Goal: Communication & Community: Answer question/provide support

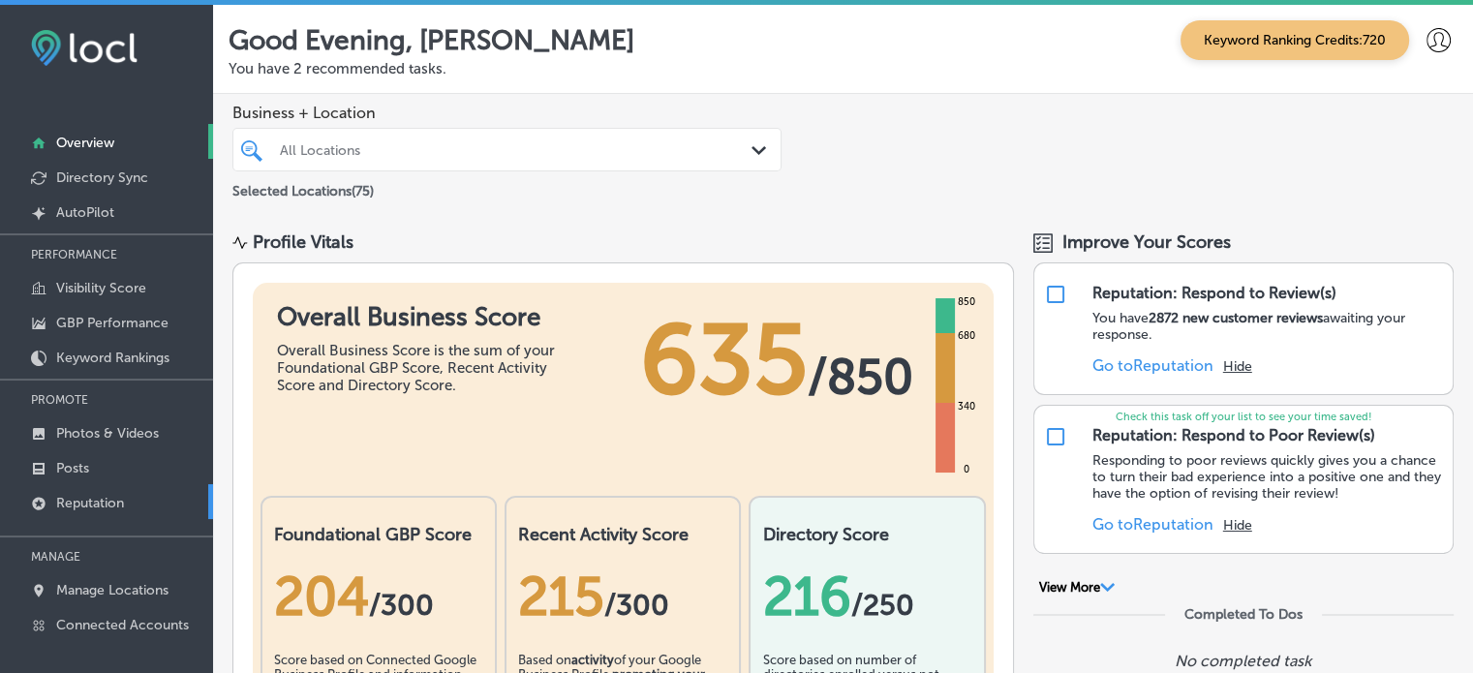
click at [108, 516] on link "Reputation" at bounding box center [106, 501] width 213 height 35
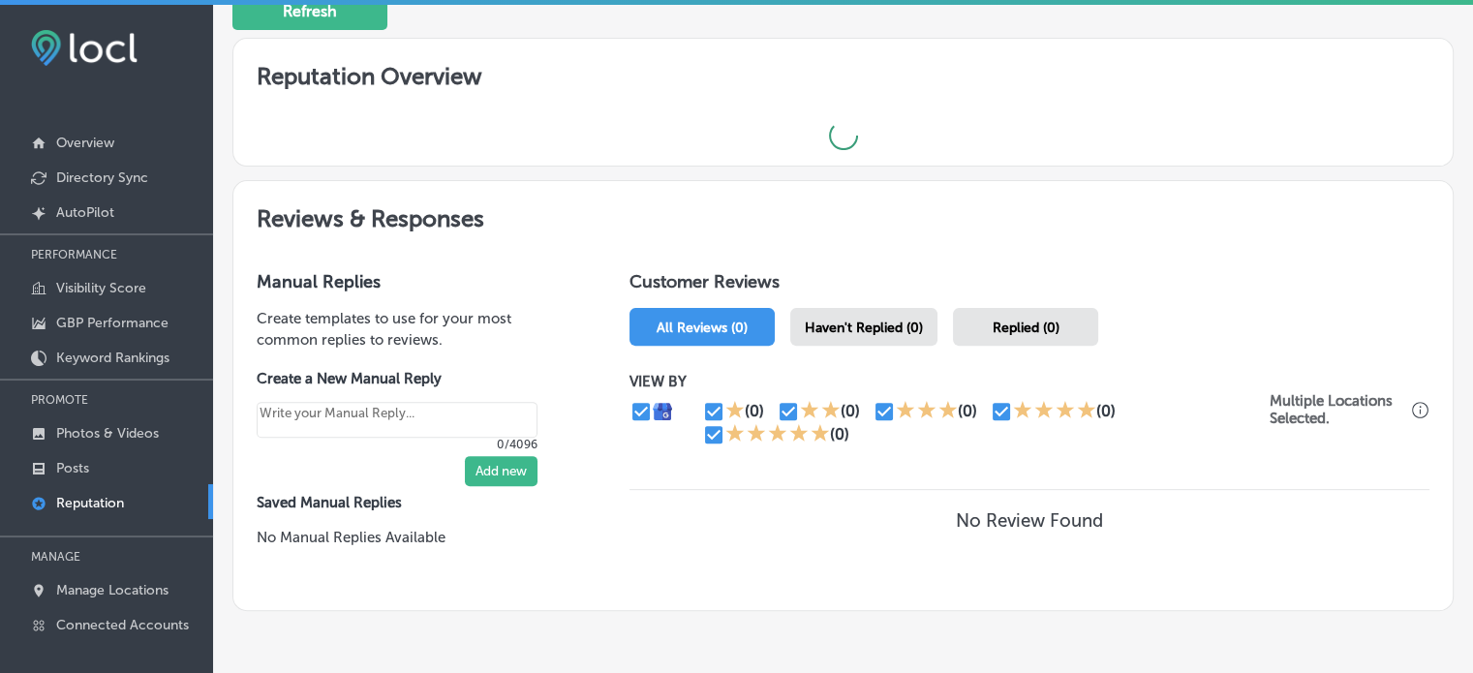
scroll to position [595, 0]
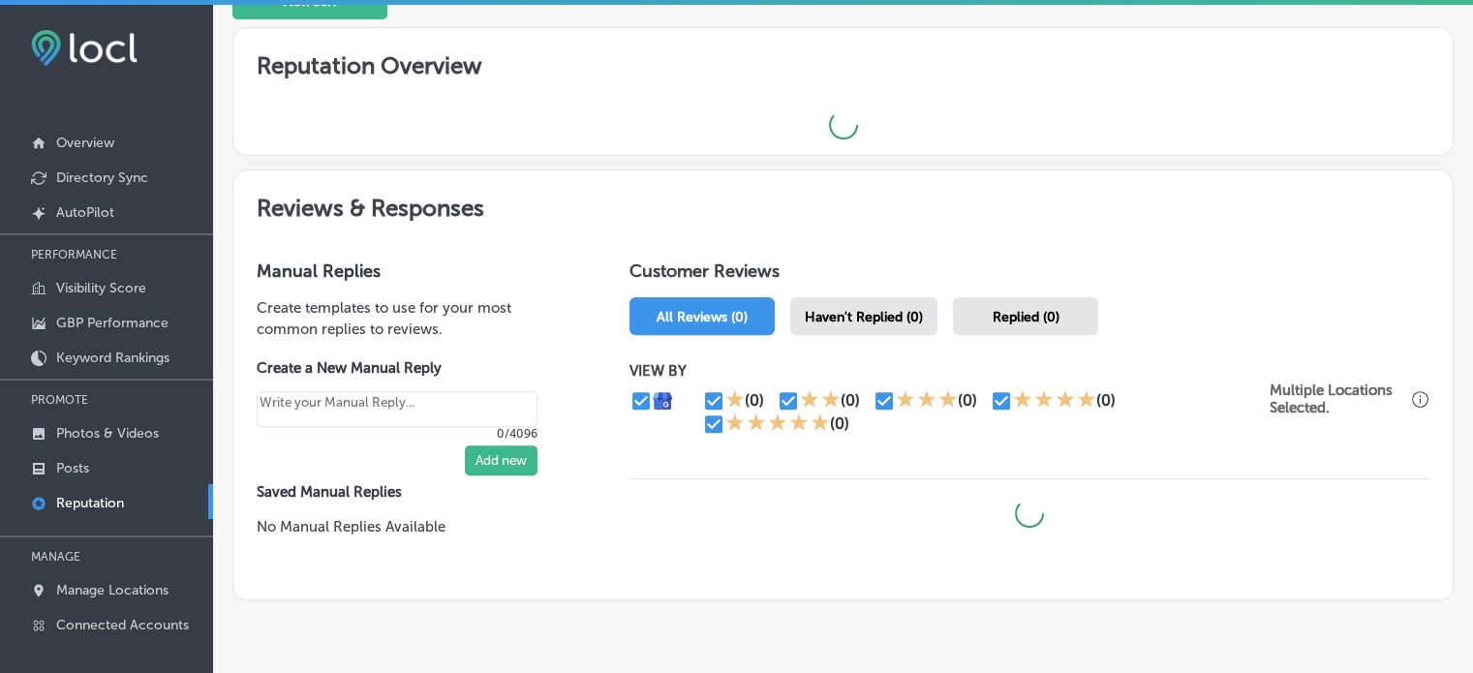
click at [887, 309] on span "Haven't Replied (0)" at bounding box center [864, 317] width 118 height 16
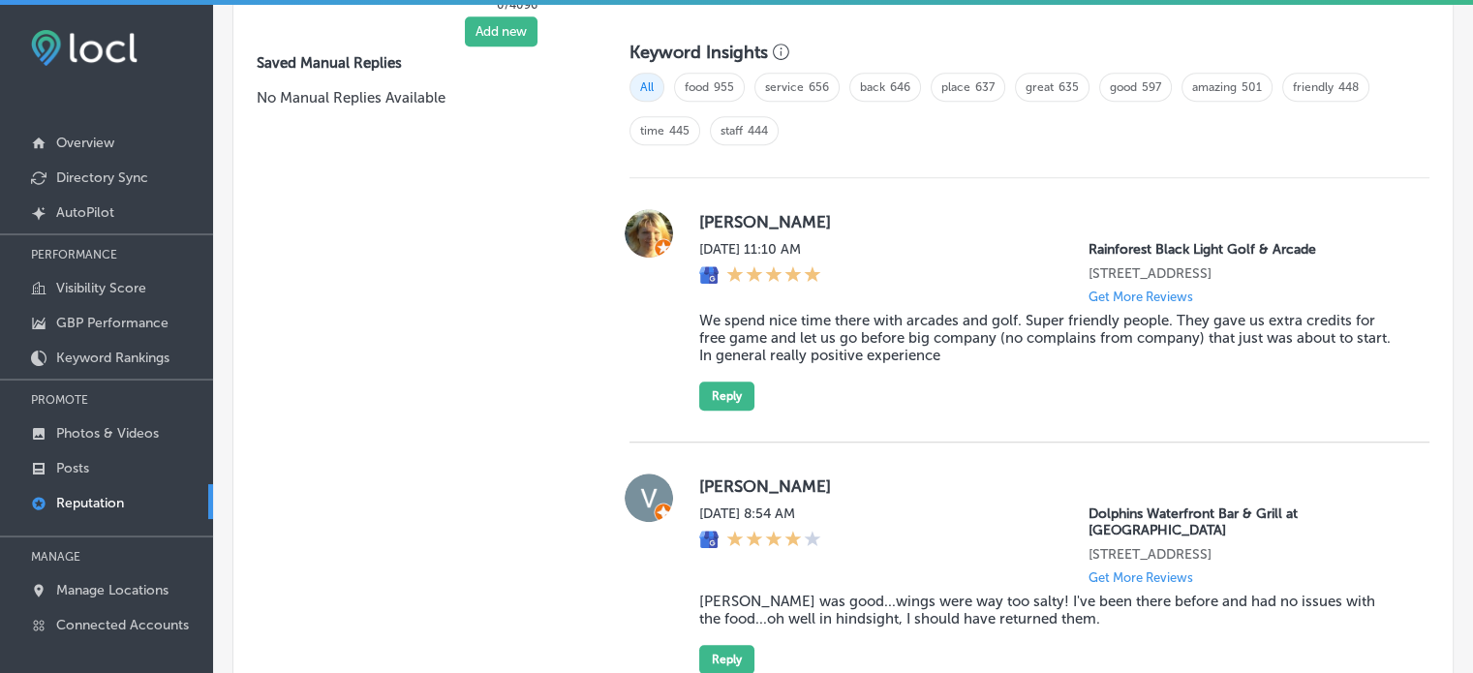
type textarea "x"
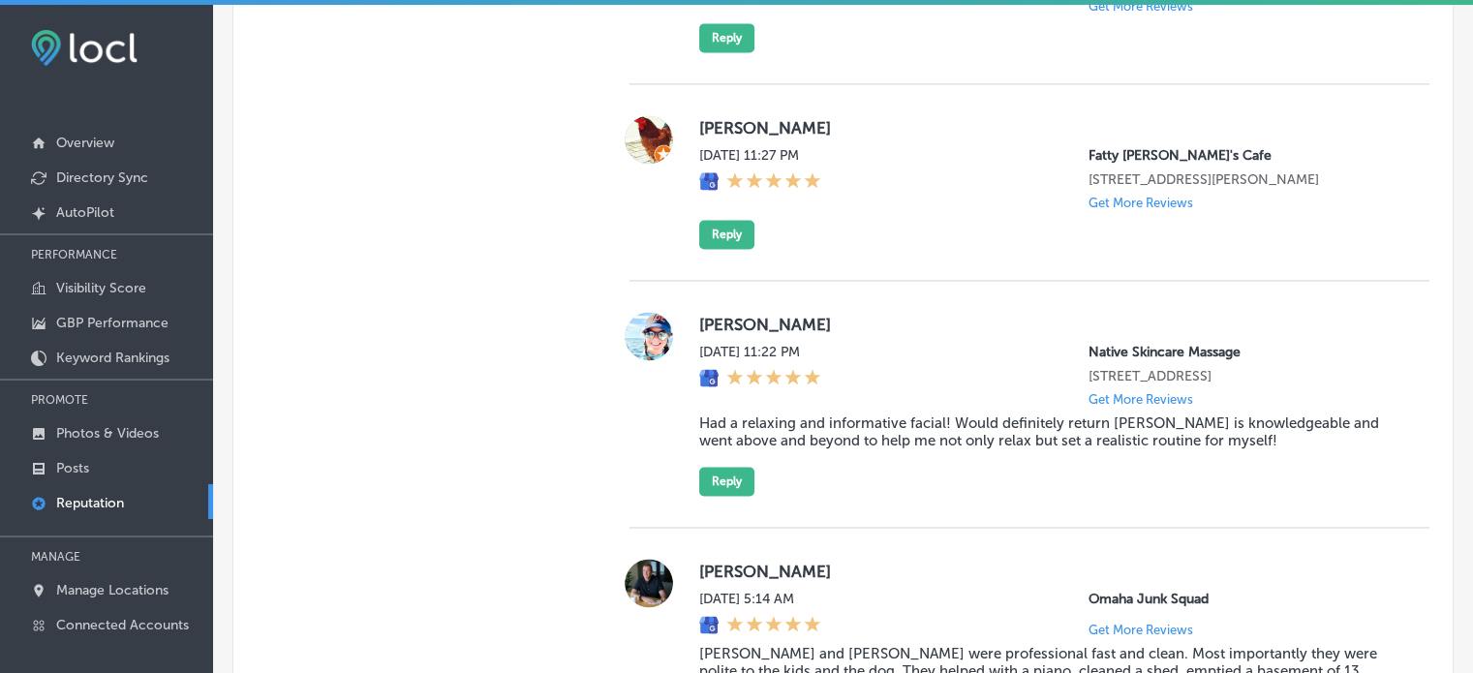
scroll to position [2880, 0]
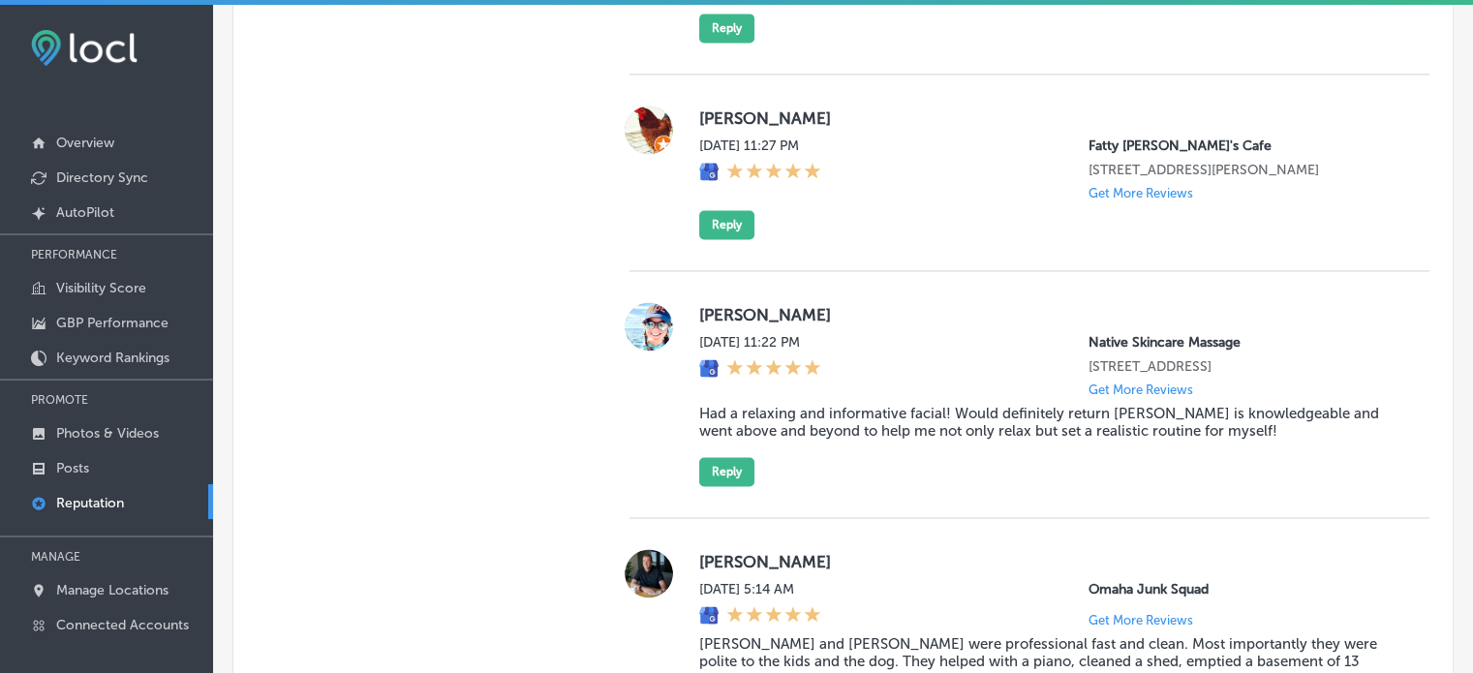
drag, startPoint x: 716, startPoint y: 366, endPoint x: 450, endPoint y: 402, distance: 267.7
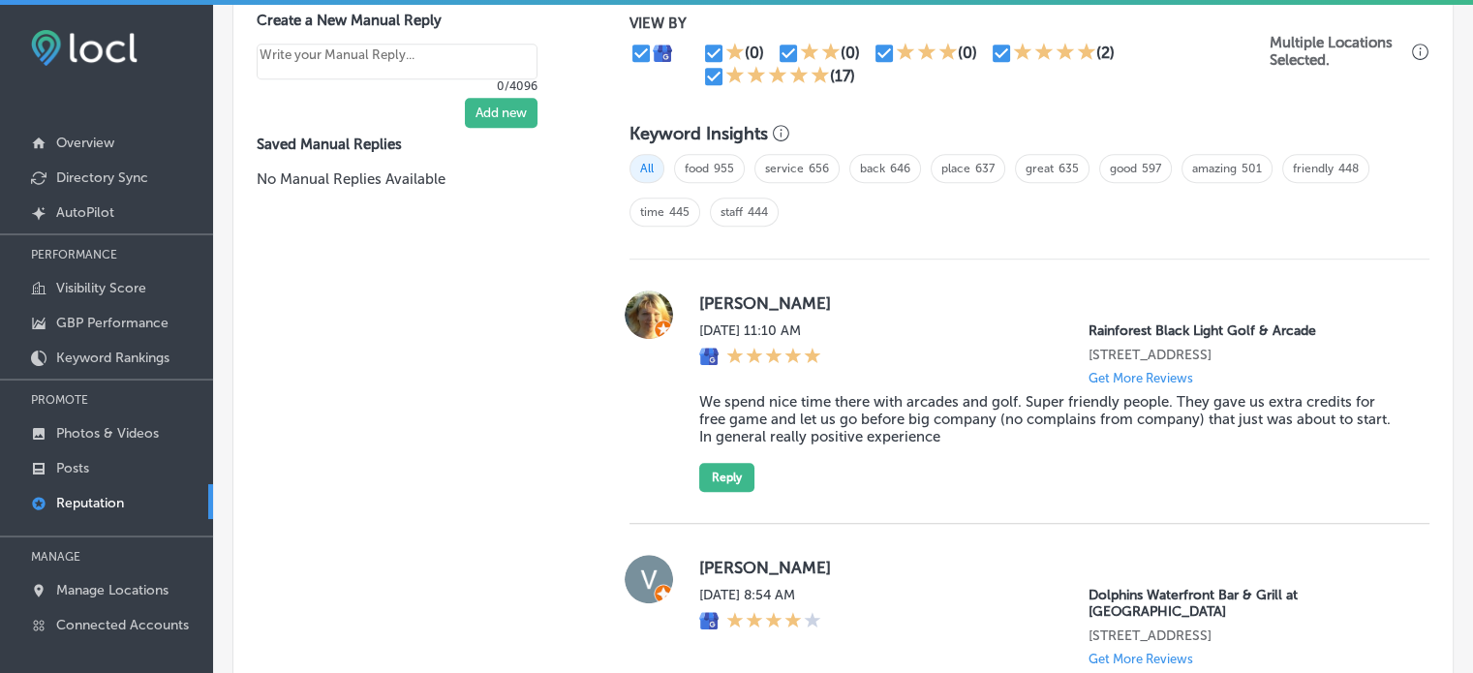
scroll to position [1254, 0]
click at [869, 431] on blockquote "We spend nice time there with arcades and golf. Super friendly people. They gav…" at bounding box center [1048, 420] width 699 height 52
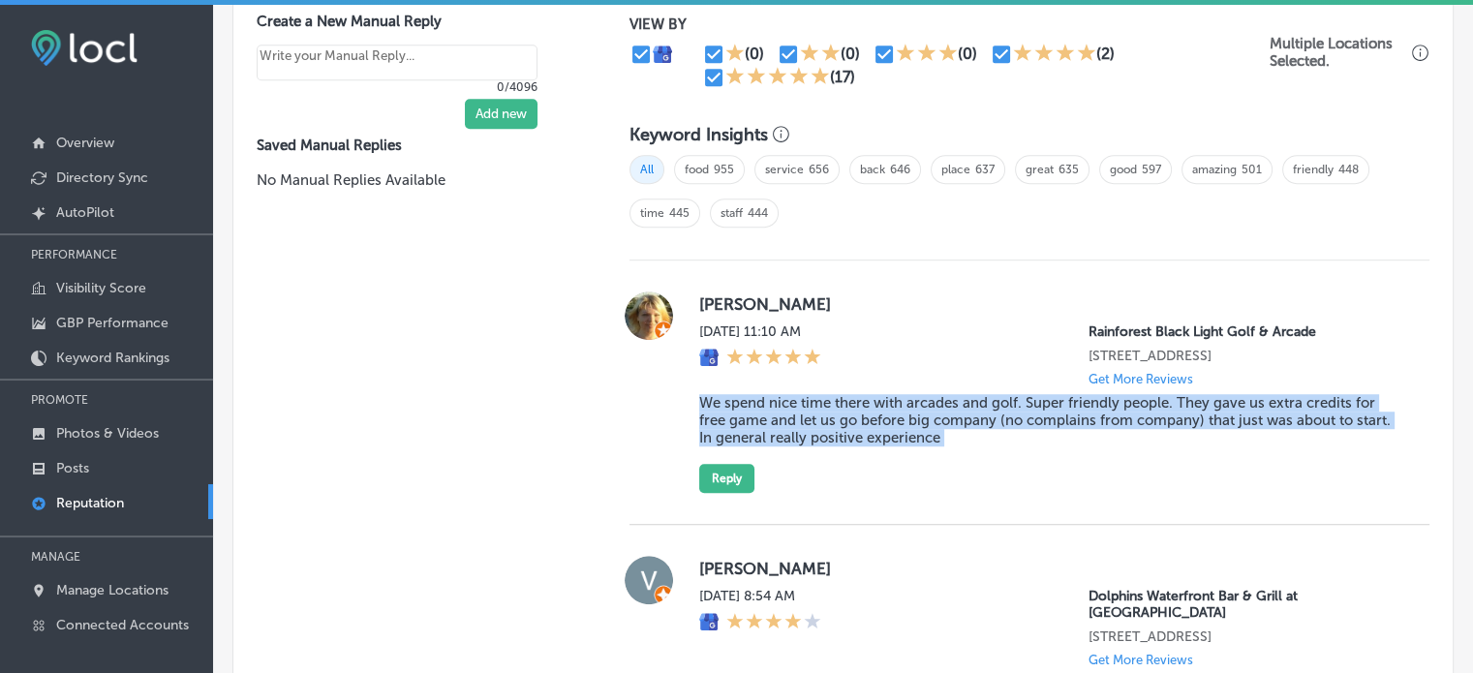
click at [869, 431] on blockquote "We spend nice time there with arcades and golf. Super friendly people. They gav…" at bounding box center [1048, 420] width 699 height 52
copy blockquote "We spend nice time there with arcades and golf. Super friendly people. They gav…"
click at [714, 485] on button "Reply" at bounding box center [726, 478] width 55 height 29
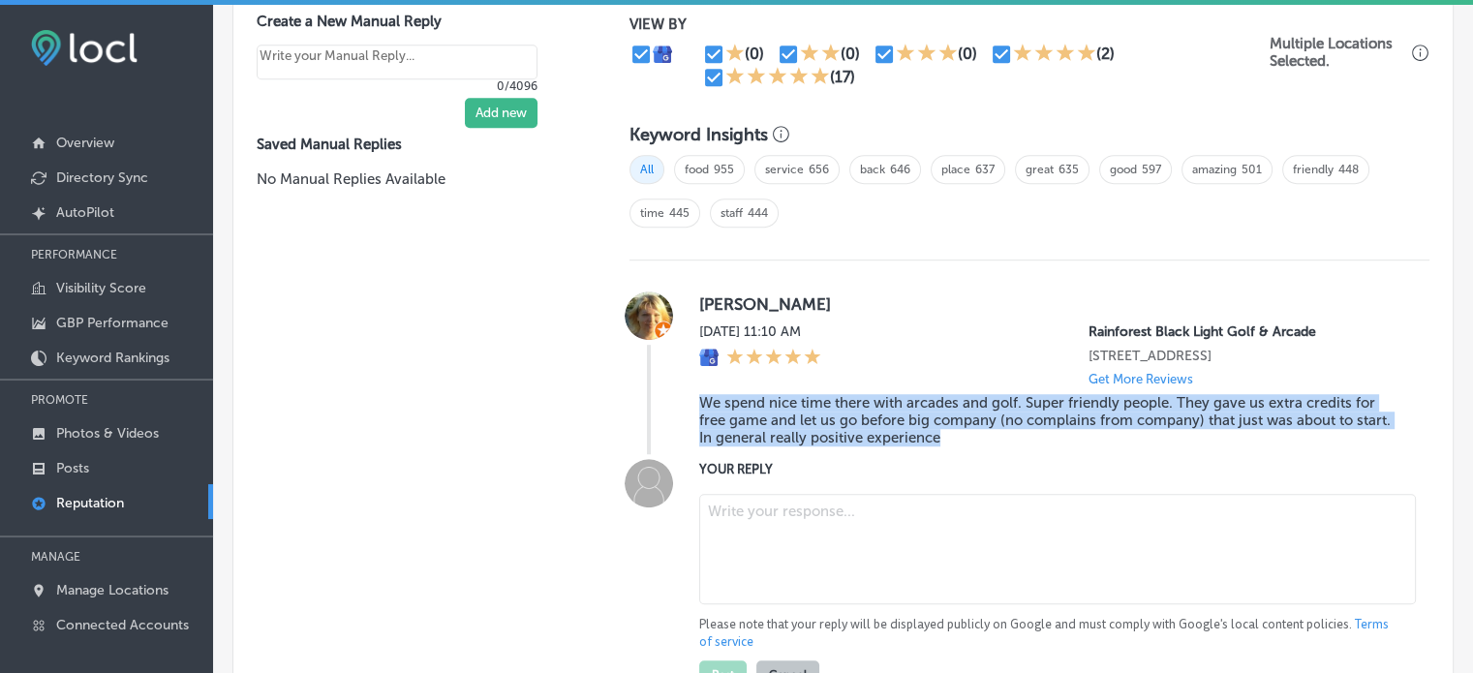
scroll to position [1354, 0]
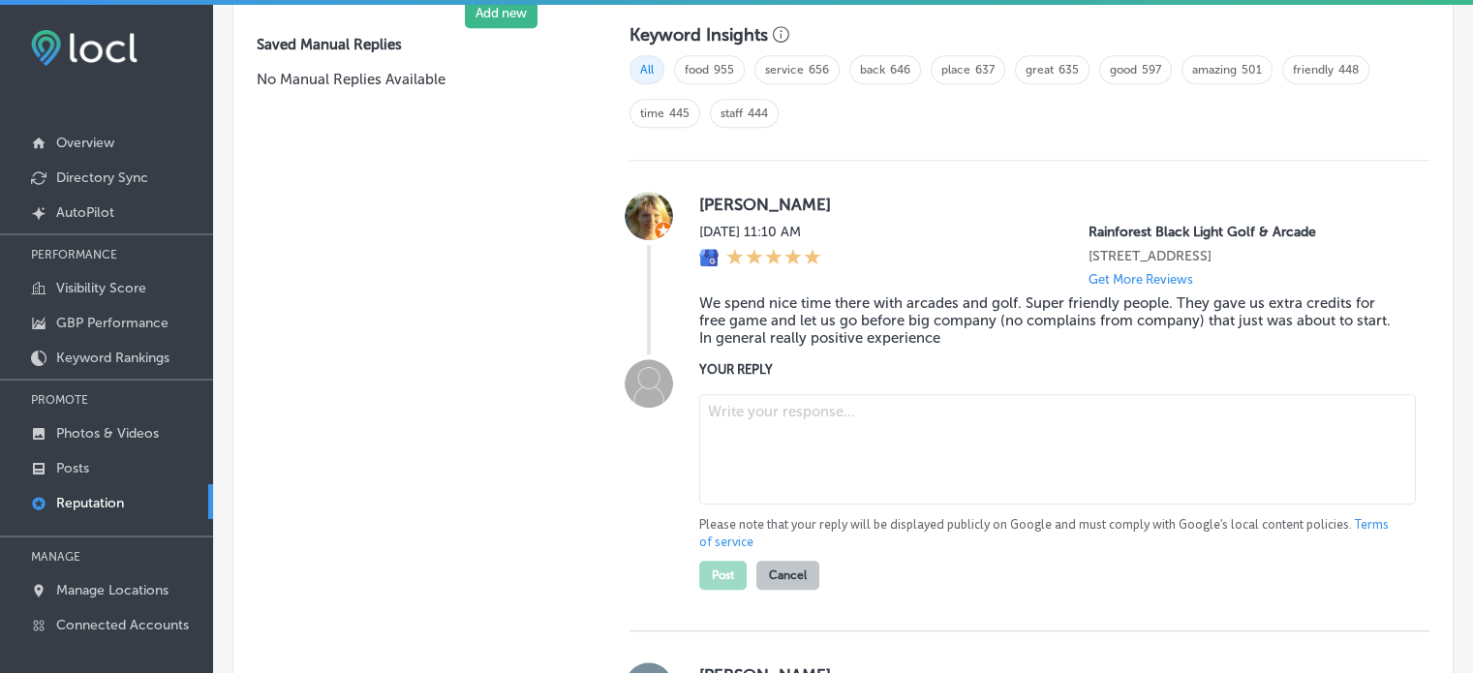
click at [749, 450] on textarea at bounding box center [1057, 449] width 717 height 110
paste textarea "Thank you for the 5-star rating, Spence! We’re so happy to hear you had a great…"
type textarea "Thank you for the 5-star rating, Spence! We’re so happy to hear you had a great…"
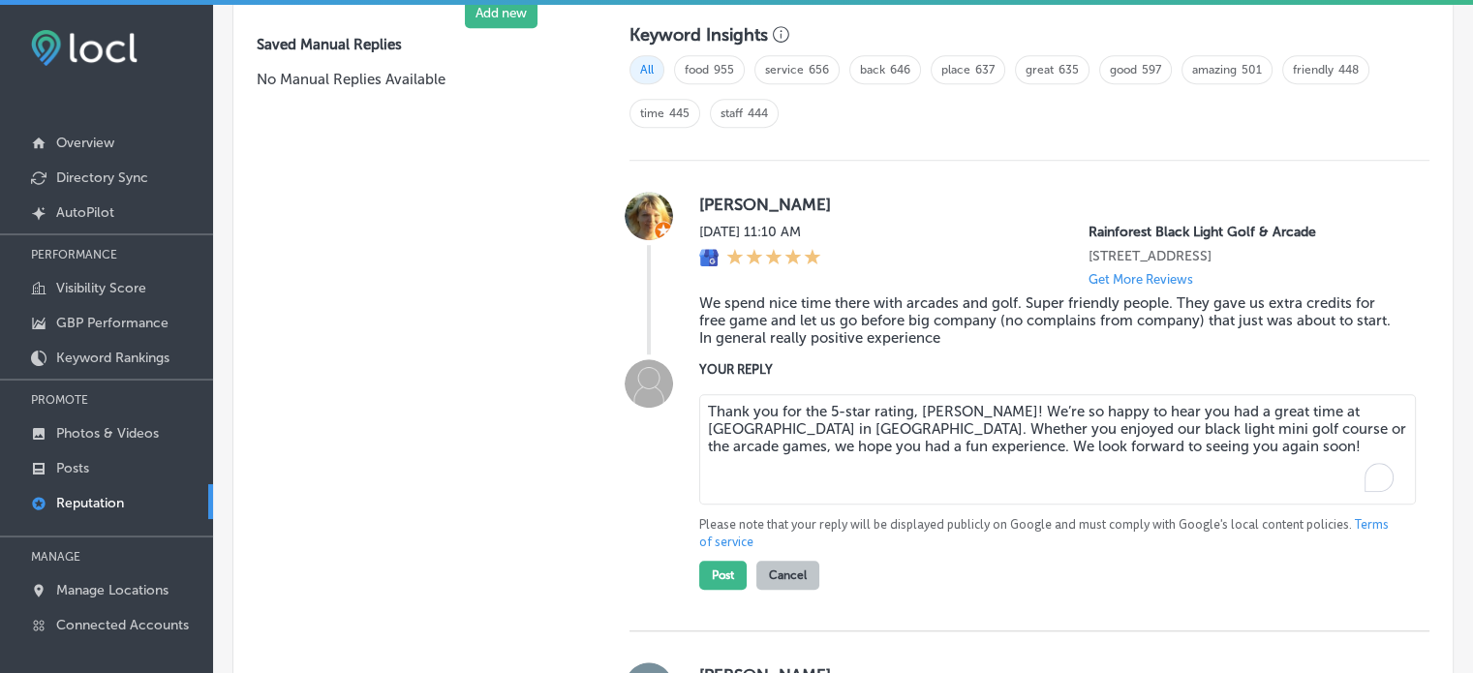
type textarea "x"
type textarea "Thank you for the 5-star rating, Spence! We’re so happy to hear you had a great…"
click at [779, 445] on textarea "Thank you for the 5-star rating, Spence! We’re so happy to hear you had a great…" at bounding box center [1057, 449] width 717 height 110
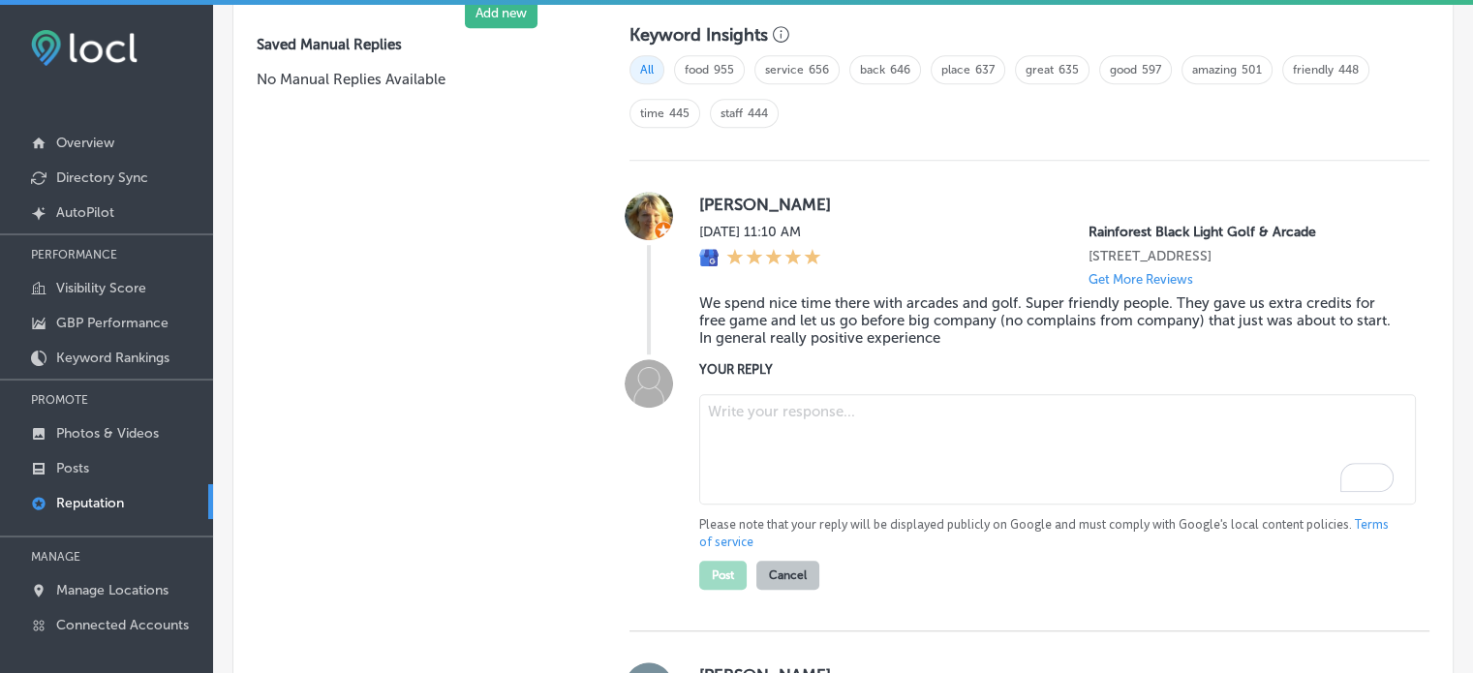
click at [724, 327] on blockquote "We spend nice time there with arcades and golf. Super friendly people. They gav…" at bounding box center [1048, 320] width 699 height 52
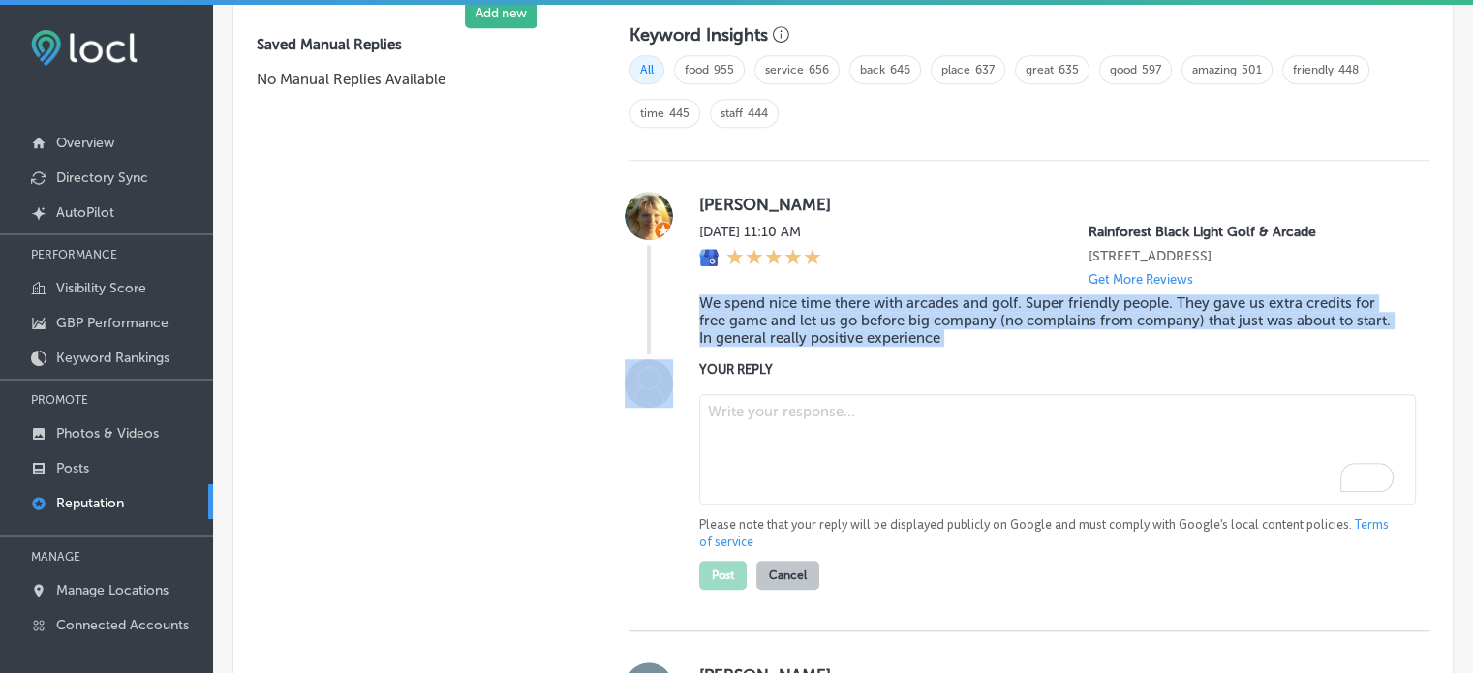
click at [724, 327] on blockquote "We spend nice time there with arcades and golf. Super friendly people. They gav…" at bounding box center [1048, 320] width 699 height 52
copy blockquote "We spend nice time there with arcades and golf. Super friendly people. They gav…"
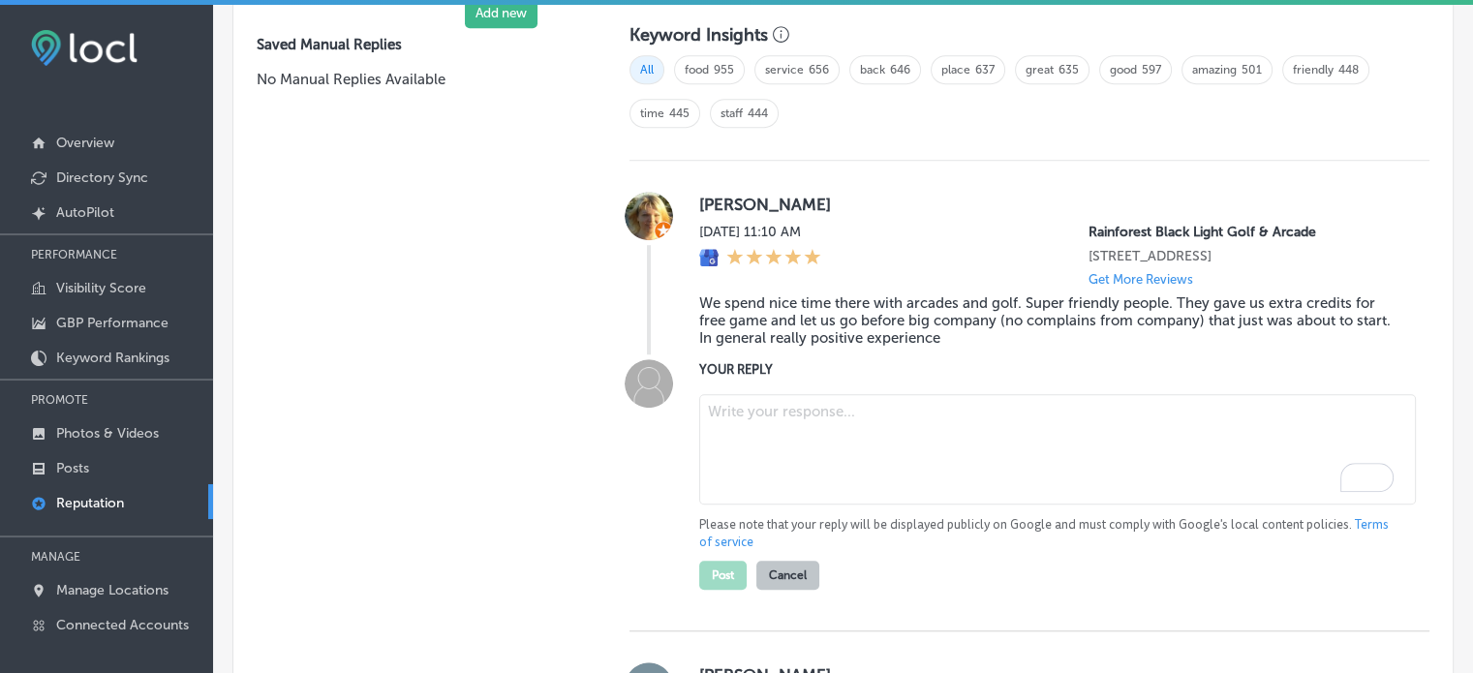
click at [737, 465] on textarea "To enrich screen reader interactions, please activate Accessibility in Grammarl…" at bounding box center [1057, 449] width 717 height 110
paste textarea "Thank you for the wonderful 5-star review, Olga! We’re so happy to hear that yo…"
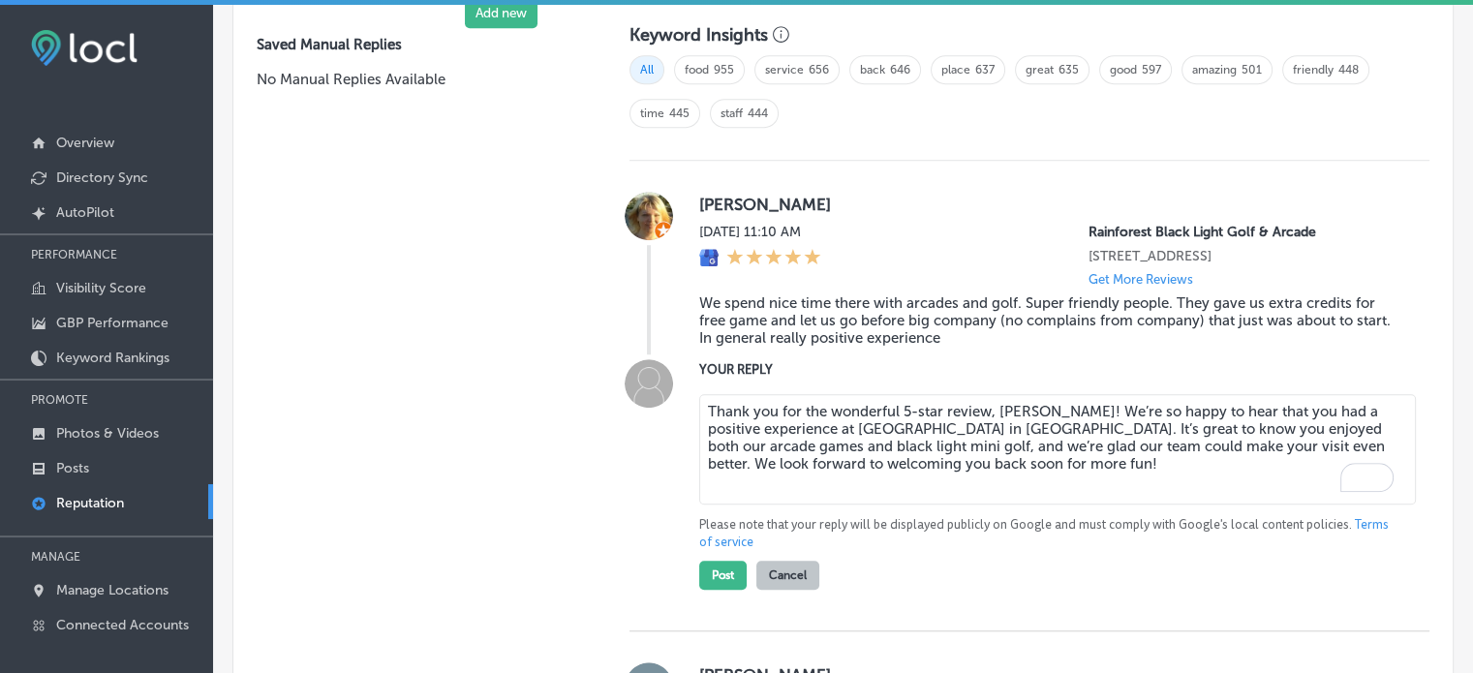
scroll to position [1439, 0]
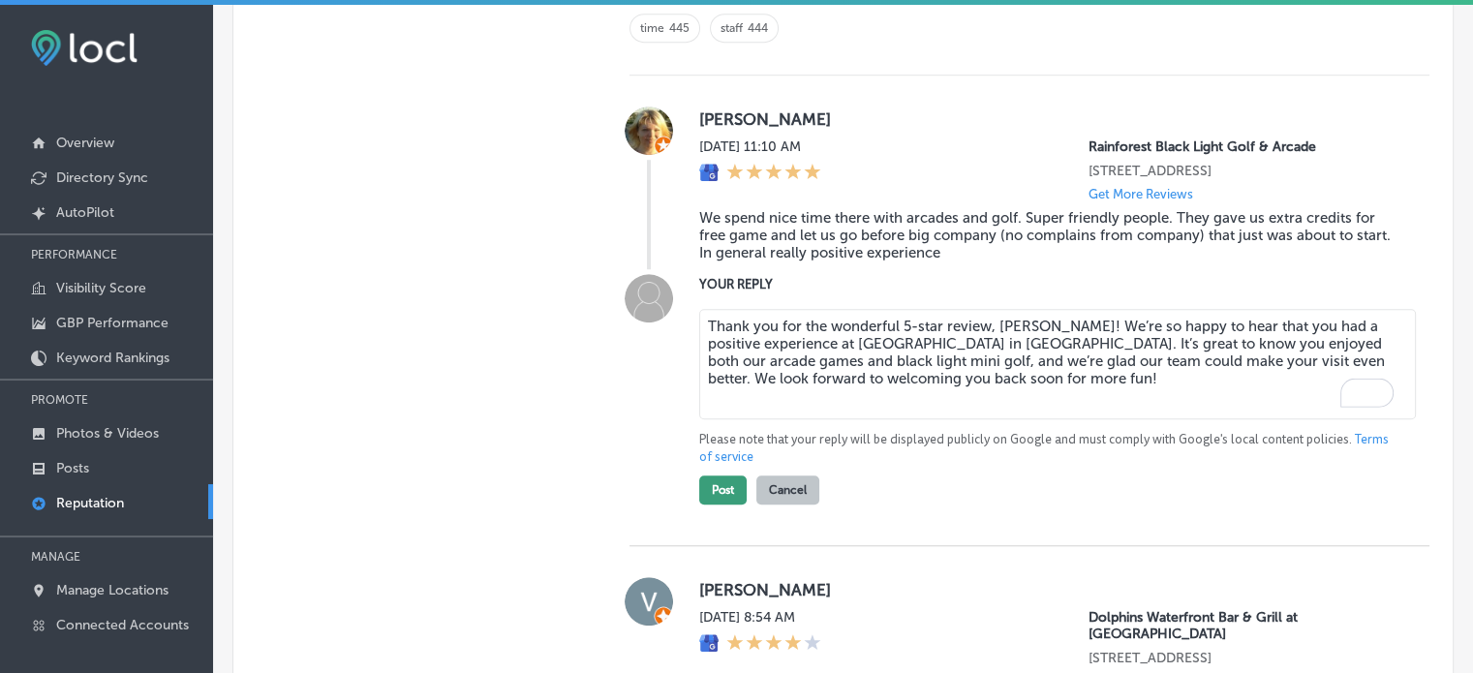
type textarea "Thank you for the wonderful 5-star review, Olga! We’re so happy to hear that yo…"
click at [722, 504] on button "Post" at bounding box center [722, 489] width 47 height 29
type textarea "x"
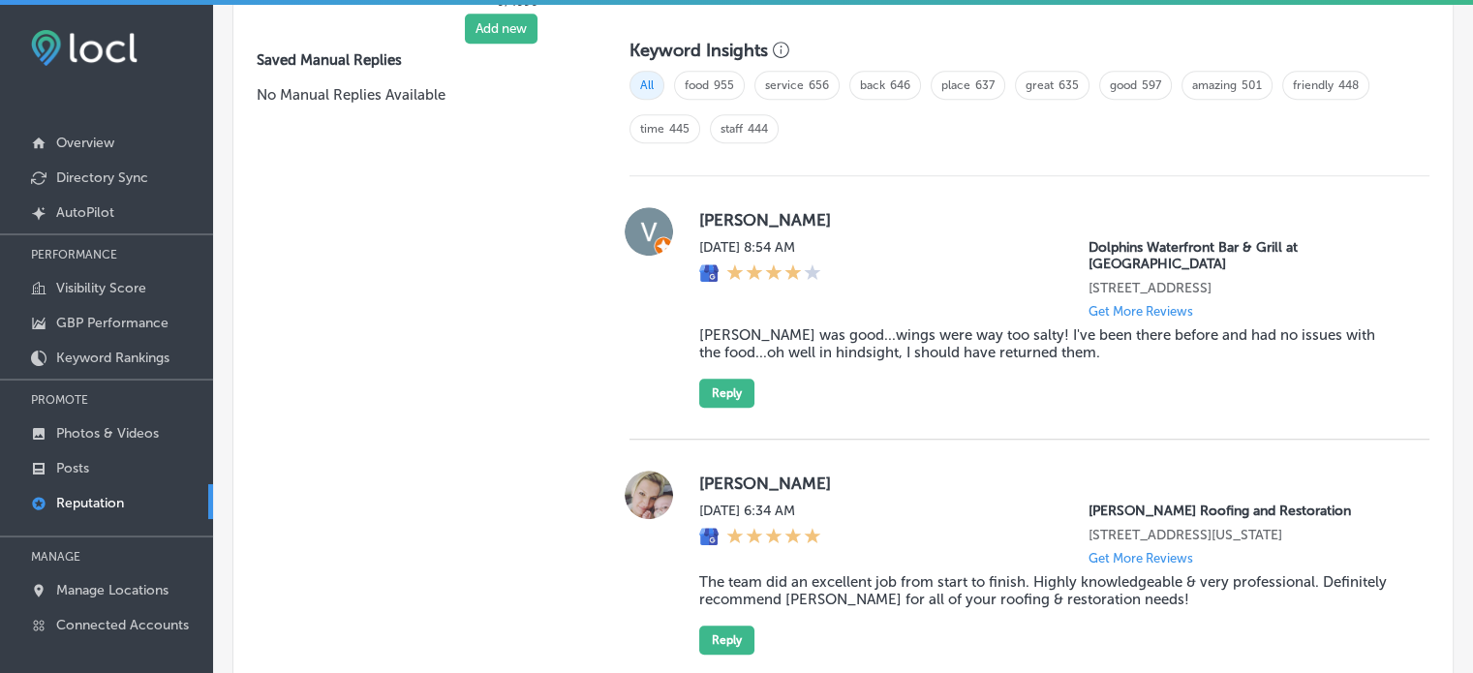
scroll to position [1339, 0]
click at [821, 340] on blockquote "Cesar Salad was good...wings were way too salty! I've been there before and had…" at bounding box center [1048, 342] width 699 height 35
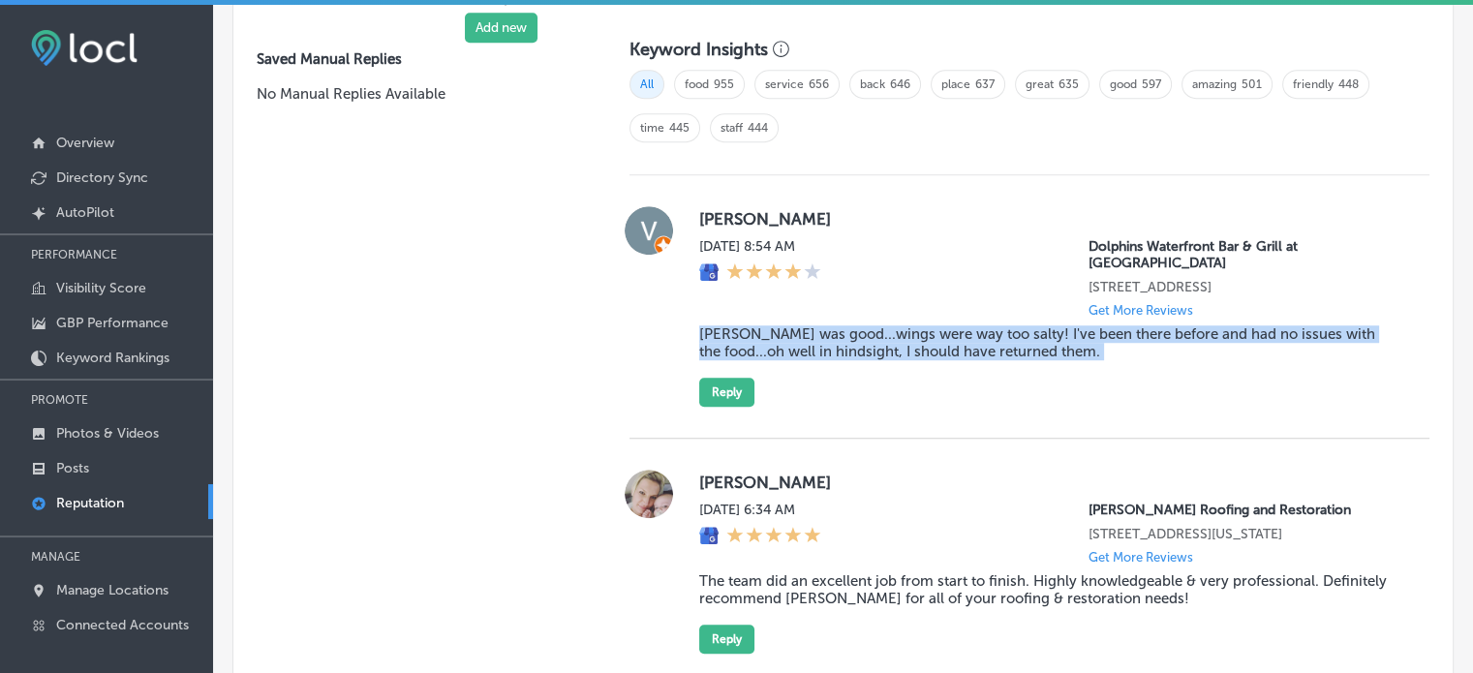
click at [821, 340] on blockquote "Cesar Salad was good...wings were way too salty! I've been there before and had…" at bounding box center [1048, 342] width 699 height 35
copy blockquote "Cesar Salad was good...wings were way too salty! I've been there before and had…"
click at [710, 386] on button "Reply" at bounding box center [726, 392] width 55 height 29
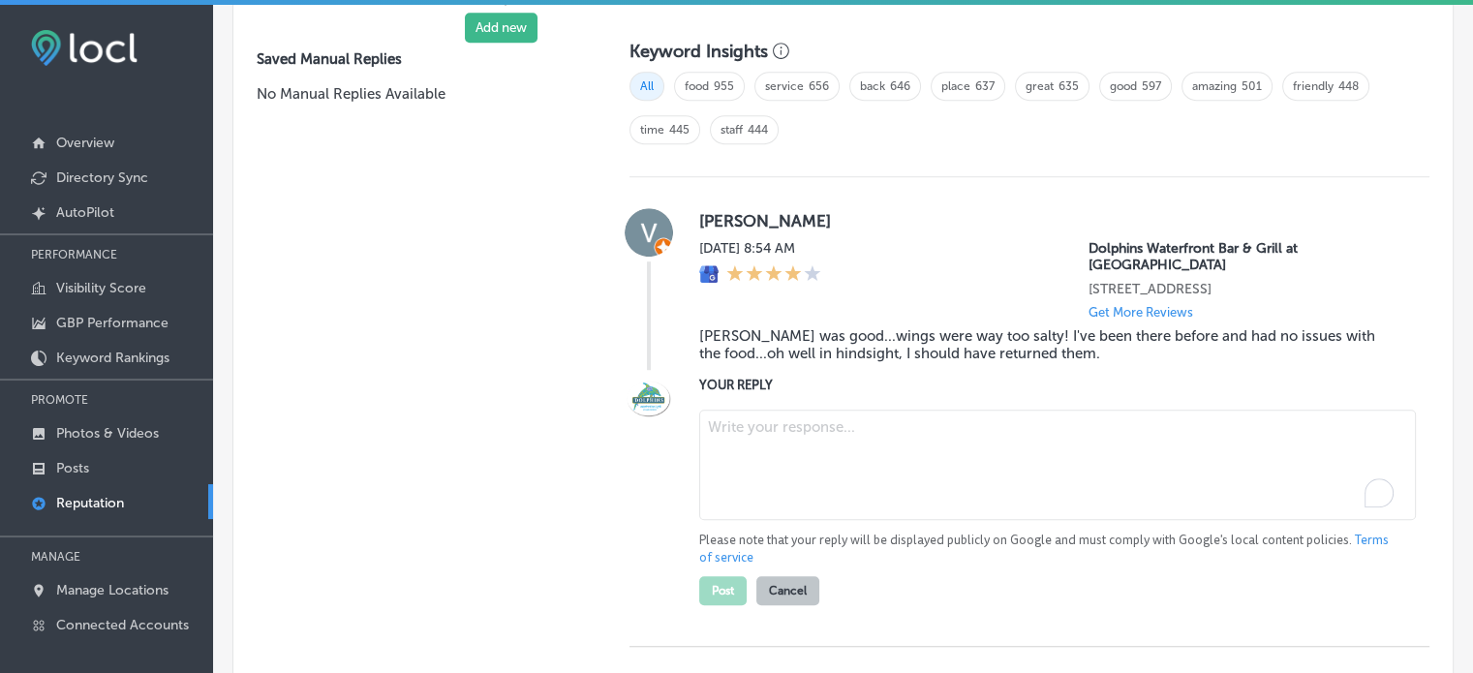
click at [759, 439] on textarea "To enrich screen reader interactions, please activate Accessibility in Grammarl…" at bounding box center [1057, 465] width 717 height 110
paste textarea "Thank you for the 4-star review, Victor! We’re glad to hear you enjoyed the Cae…"
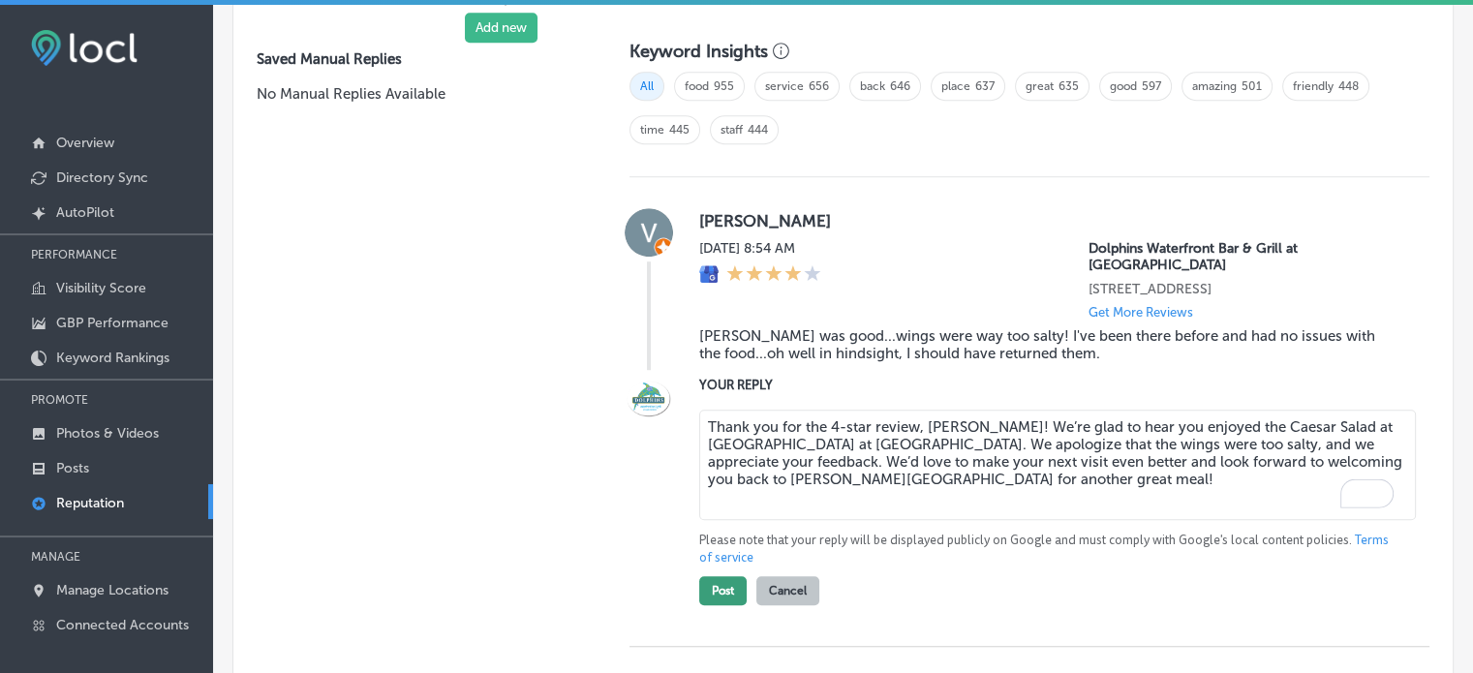
type textarea "Thank you for the 4-star review, Victor! We’re glad to hear you enjoyed the Cae…"
click at [725, 576] on button "Post" at bounding box center [722, 590] width 47 height 29
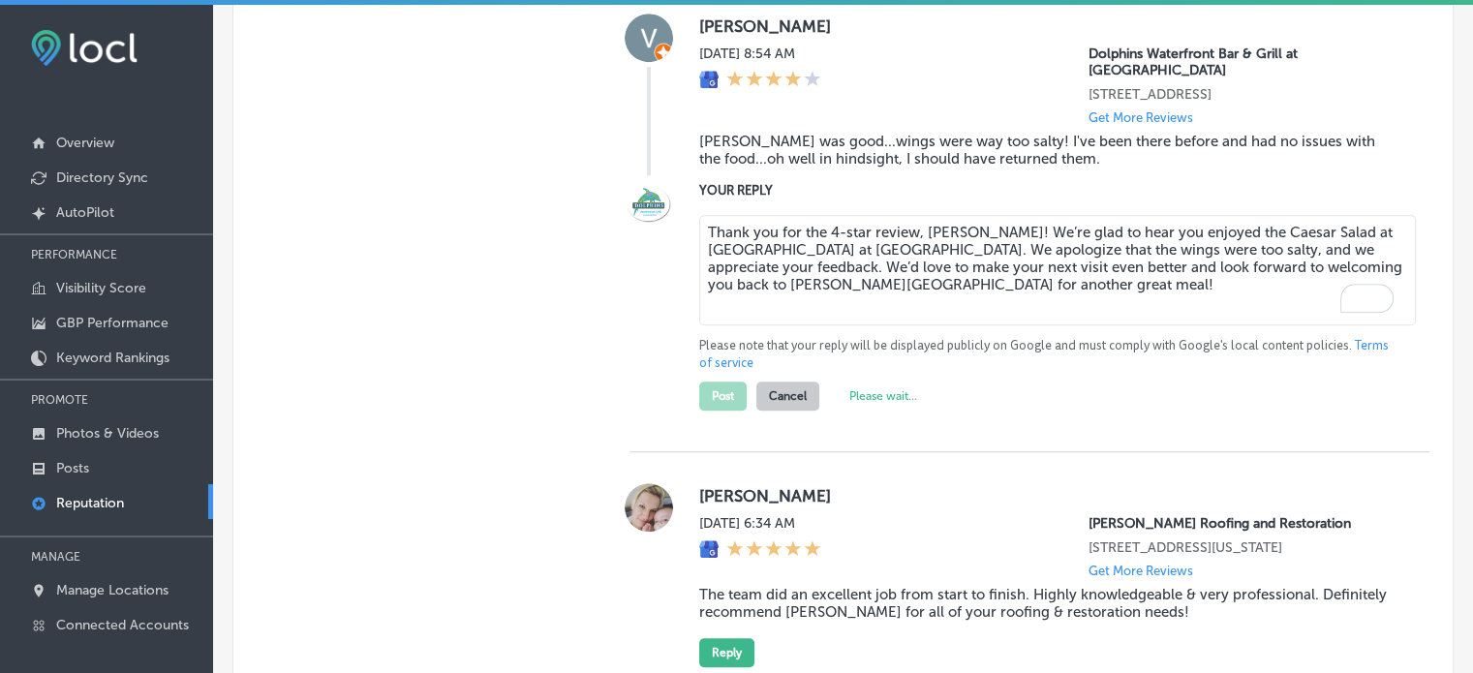
type textarea "x"
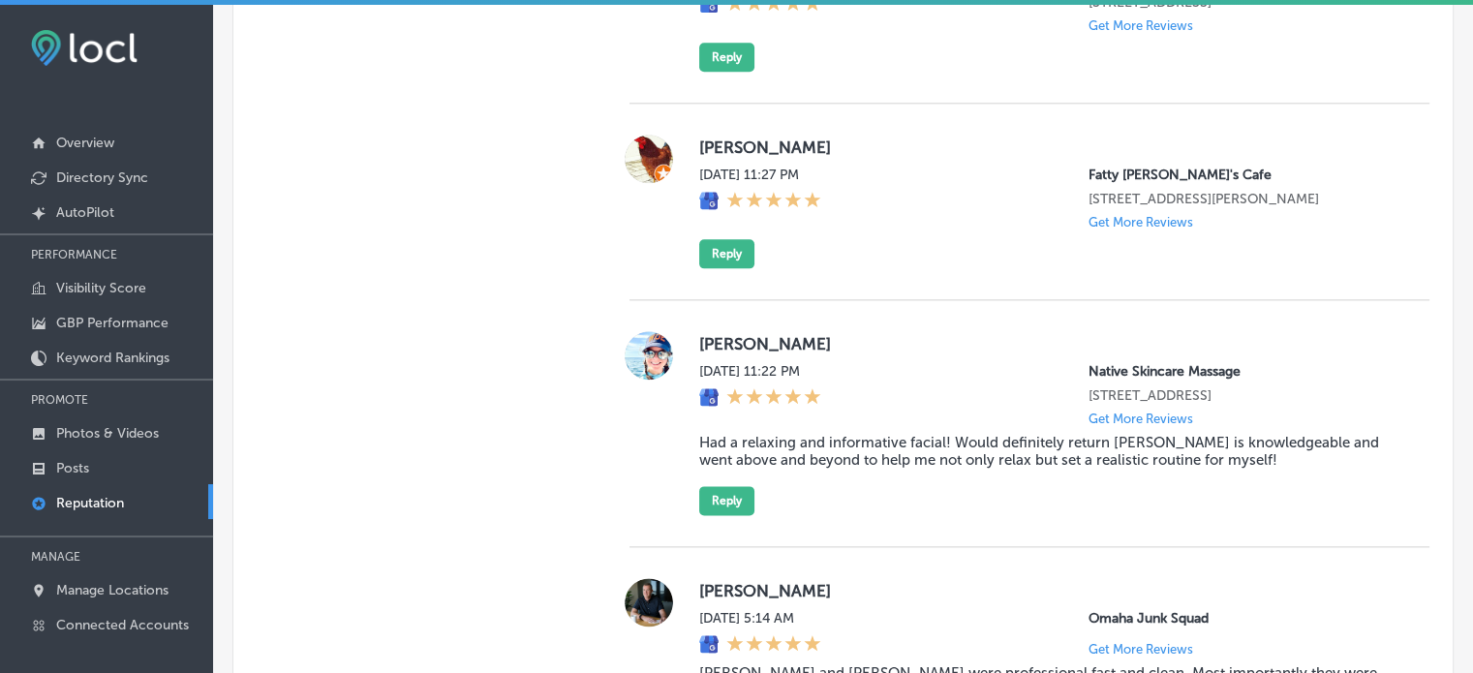
scroll to position [2330, 0]
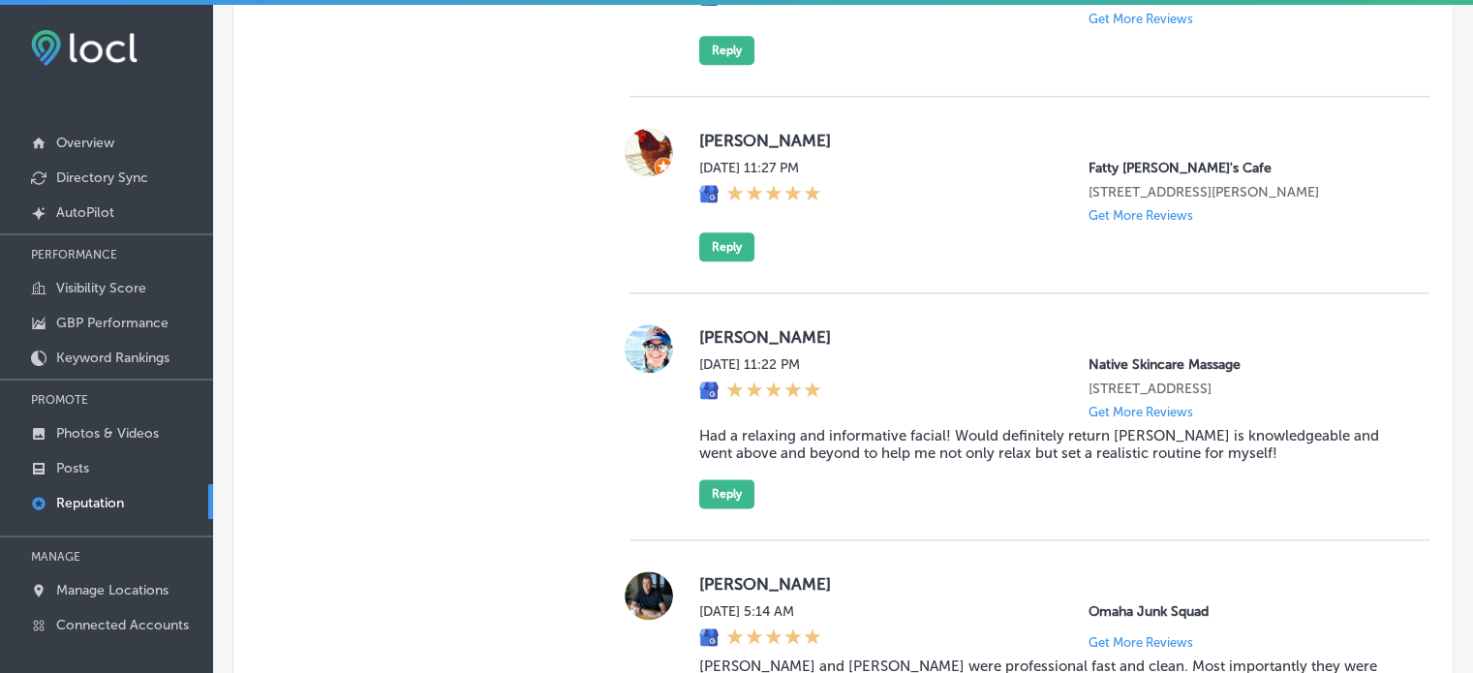
click at [805, 460] on blockquote "Had a relaxing and informative facial! Would definitely return Alyssa is knowle…" at bounding box center [1048, 444] width 699 height 35
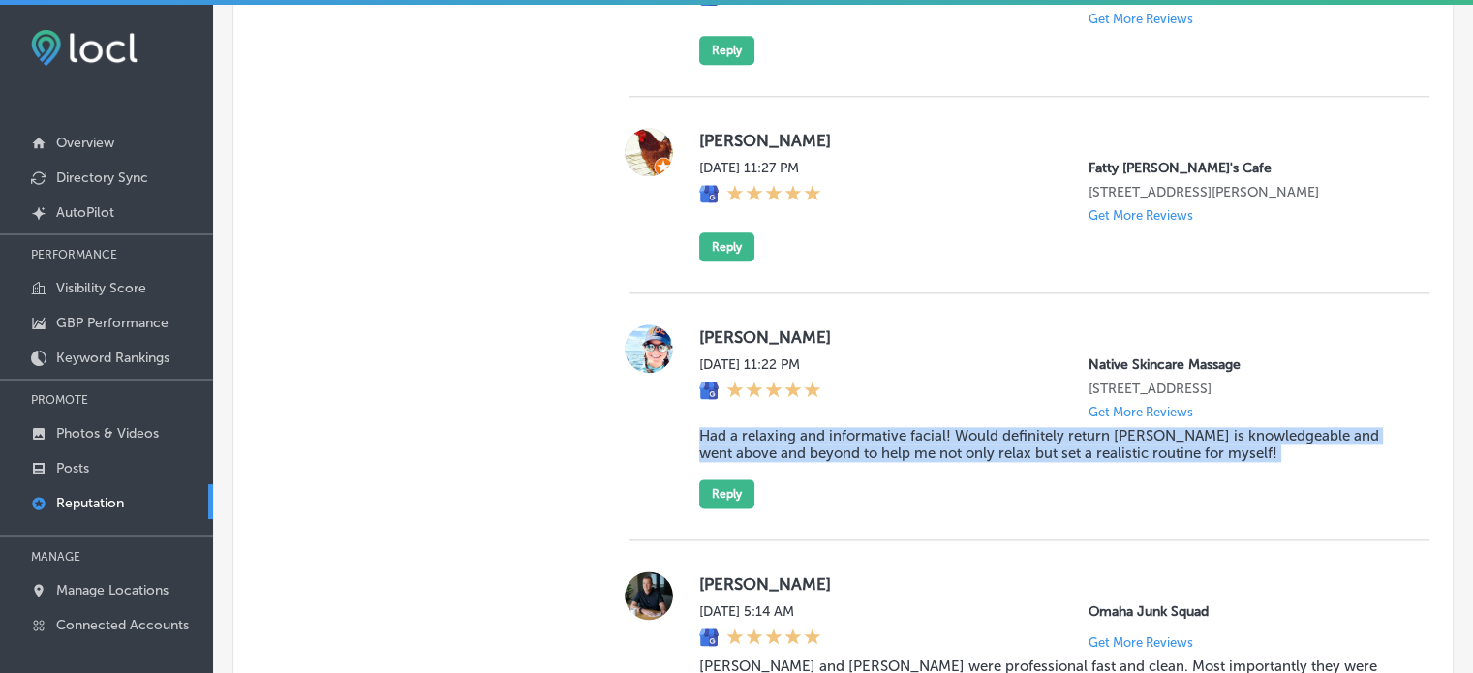
click at [805, 460] on blockquote "Had a relaxing and informative facial! Would definitely return Alyssa is knowle…" at bounding box center [1048, 444] width 699 height 35
copy blockquote "Had a relaxing and informative facial! Would definitely return Alyssa is knowle…"
click at [813, 452] on blockquote "Had a relaxing and informative facial! Would definitely return Alyssa is knowle…" at bounding box center [1048, 444] width 699 height 35
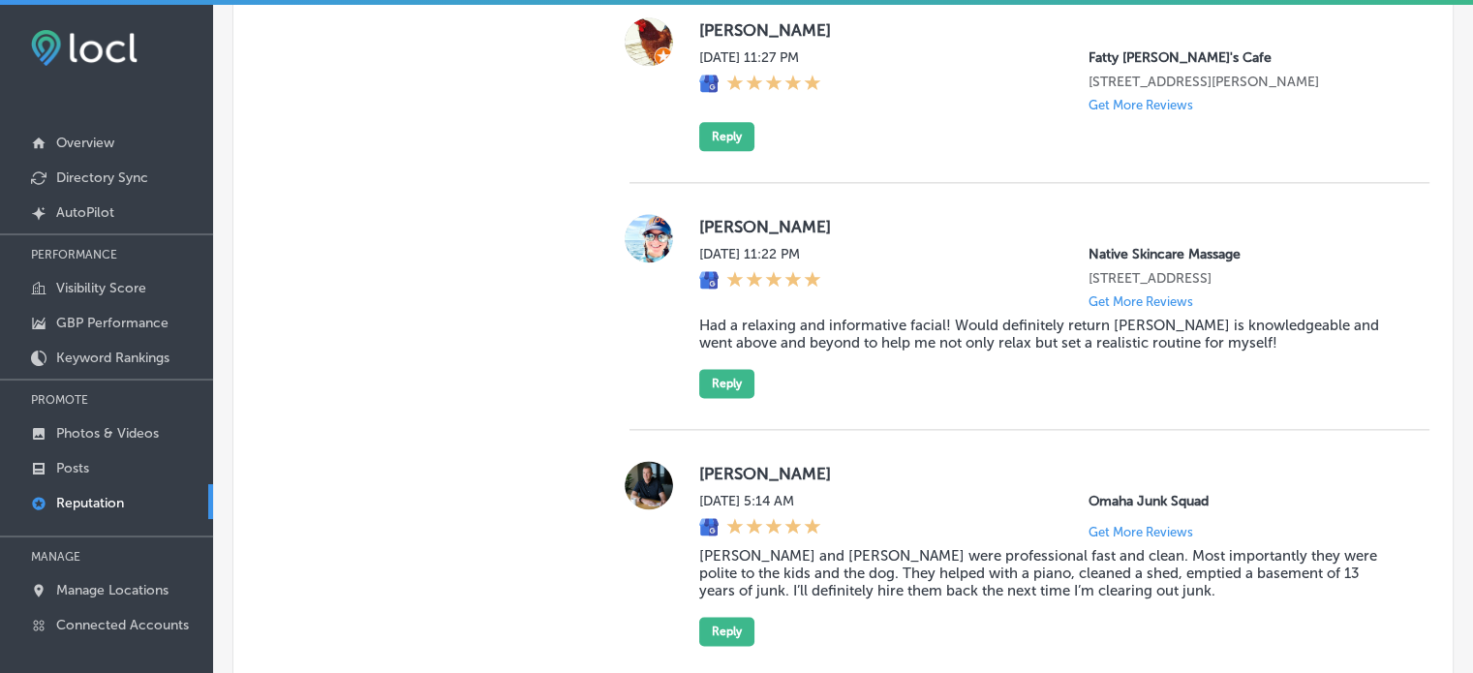
scroll to position [2441, 0]
click at [728, 397] on button "Reply" at bounding box center [726, 382] width 55 height 29
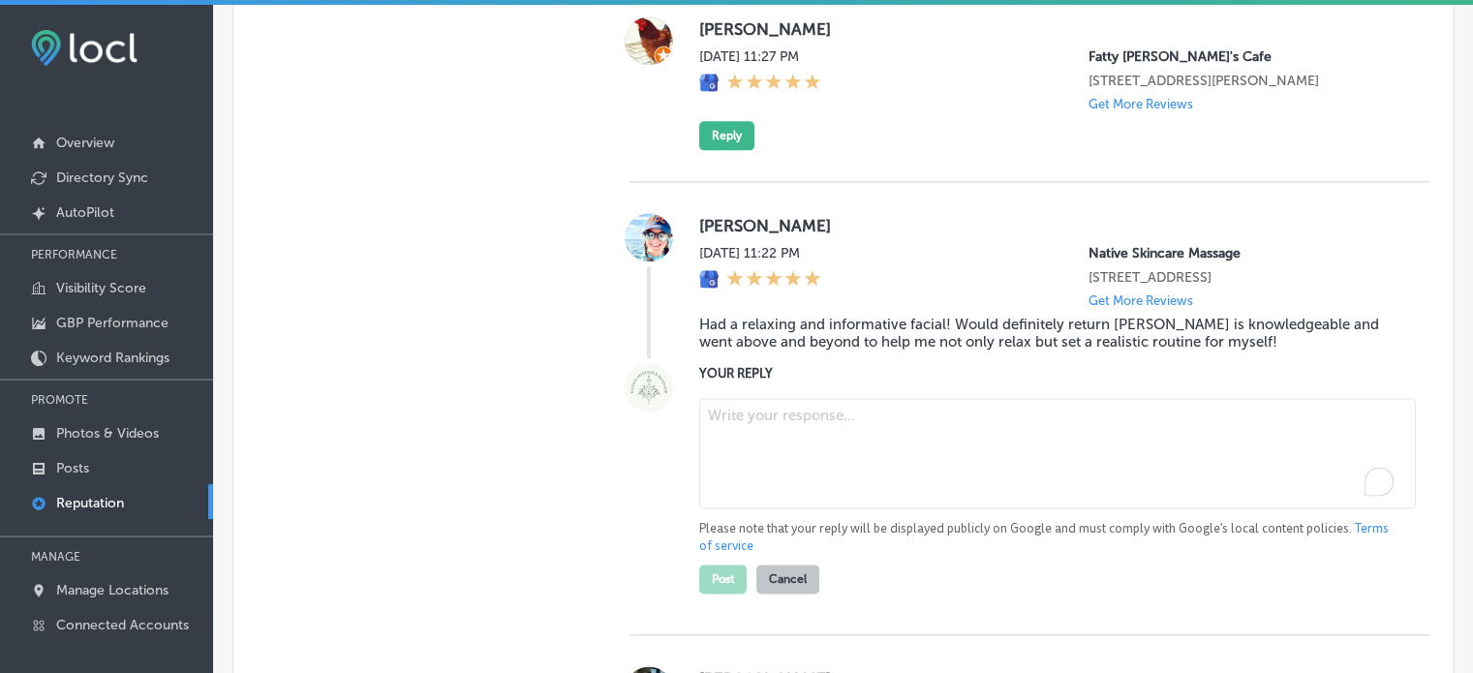
click at [799, 487] on textarea "To enrich screen reader interactions, please activate Accessibility in Grammarl…" at bounding box center [1057, 453] width 717 height 110
paste textarea "Thank you for the kind words, Brittany! We’re so glad you enjoyed your relaxing…"
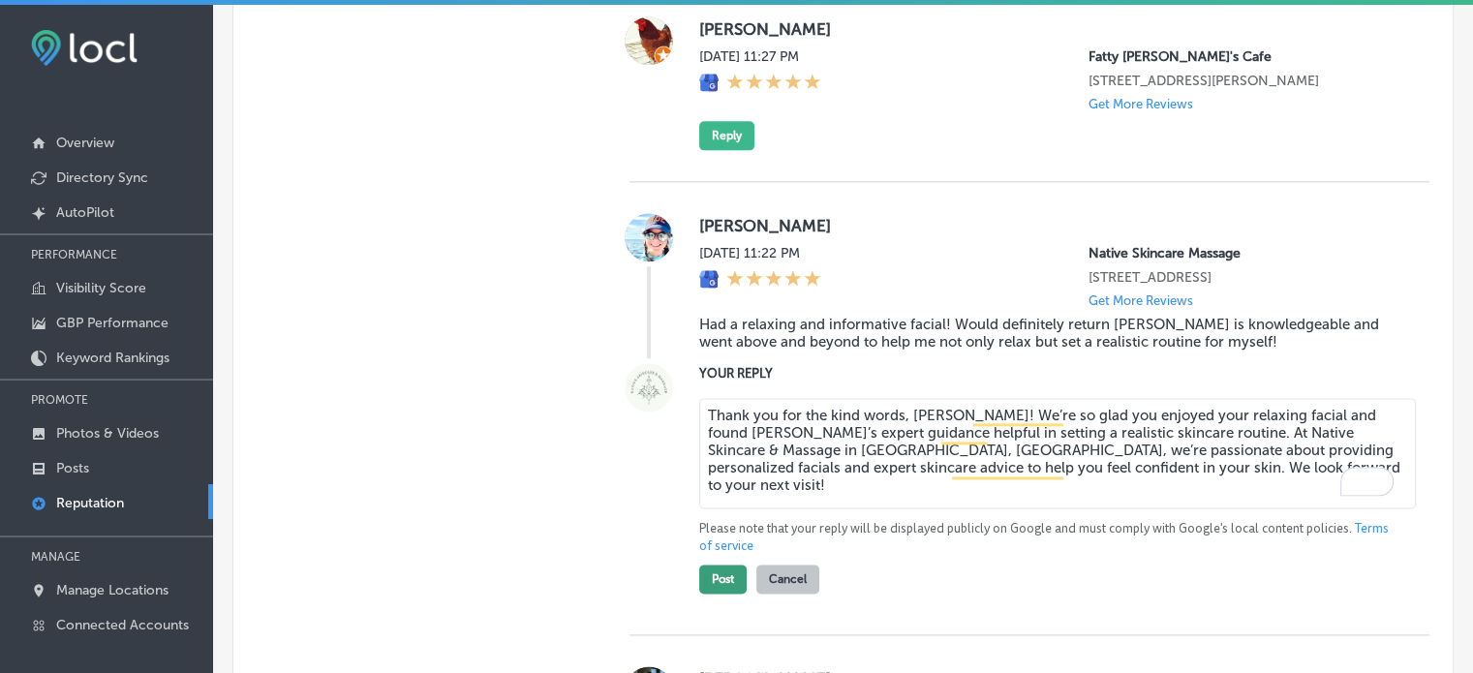
type textarea "Thank you for the kind words, Brittany! We’re so glad you enjoyed your relaxing…"
click at [722, 594] on button "Post" at bounding box center [722, 578] width 47 height 29
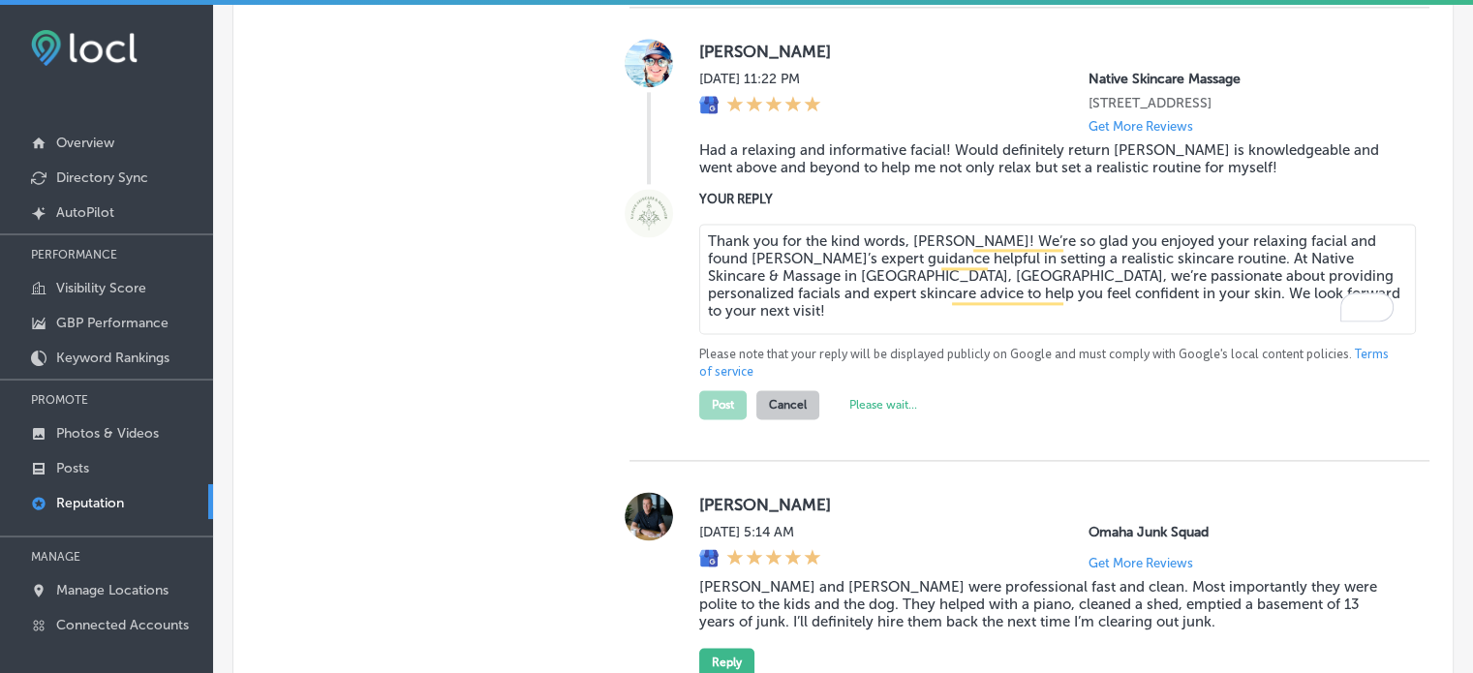
scroll to position [2544, 0]
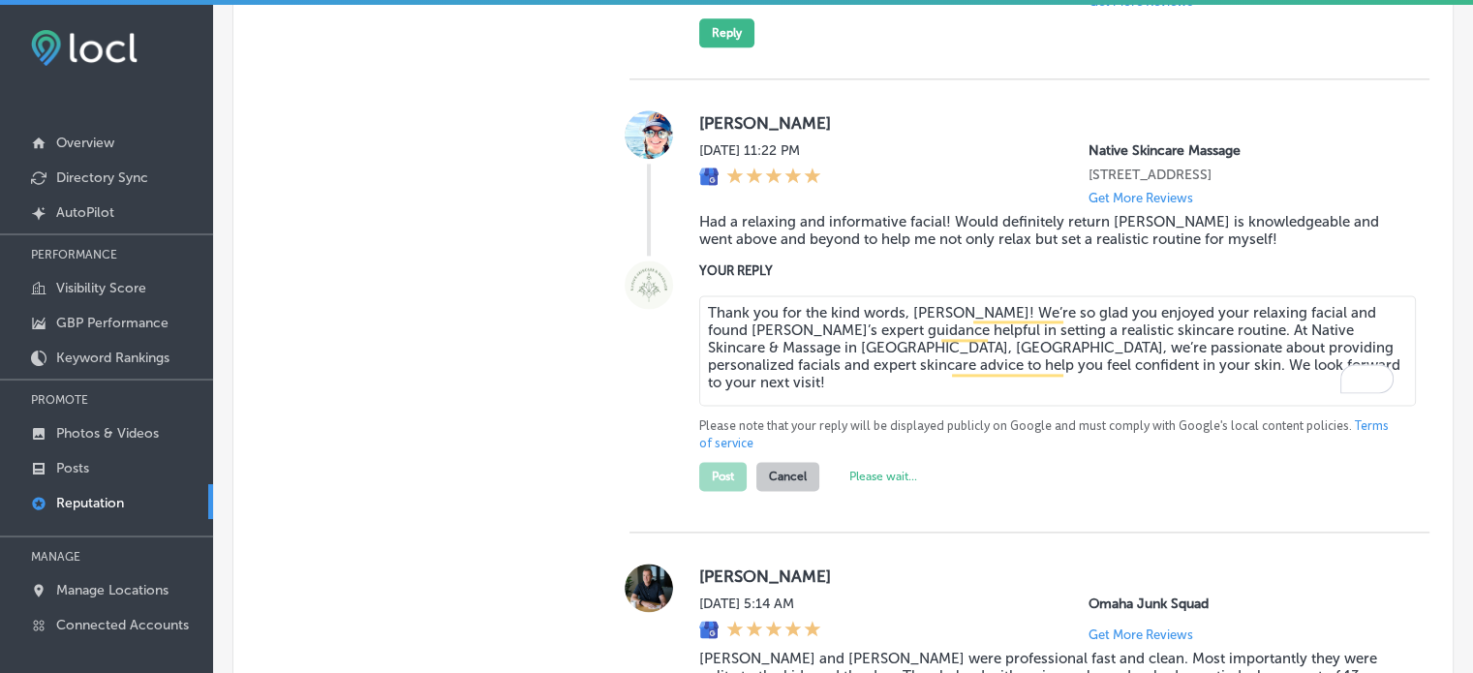
type textarea "x"
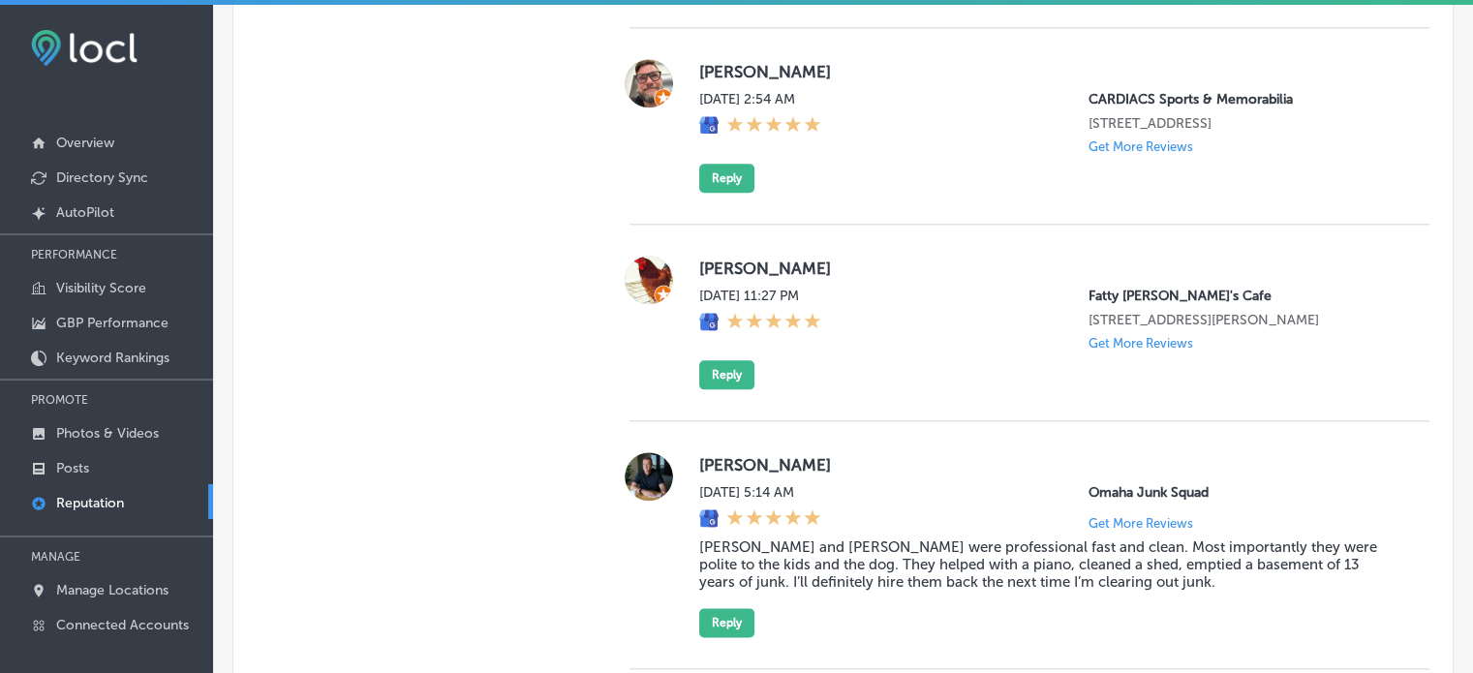
scroll to position [2204, 0]
click at [732, 384] on button "Reply" at bounding box center [726, 372] width 55 height 29
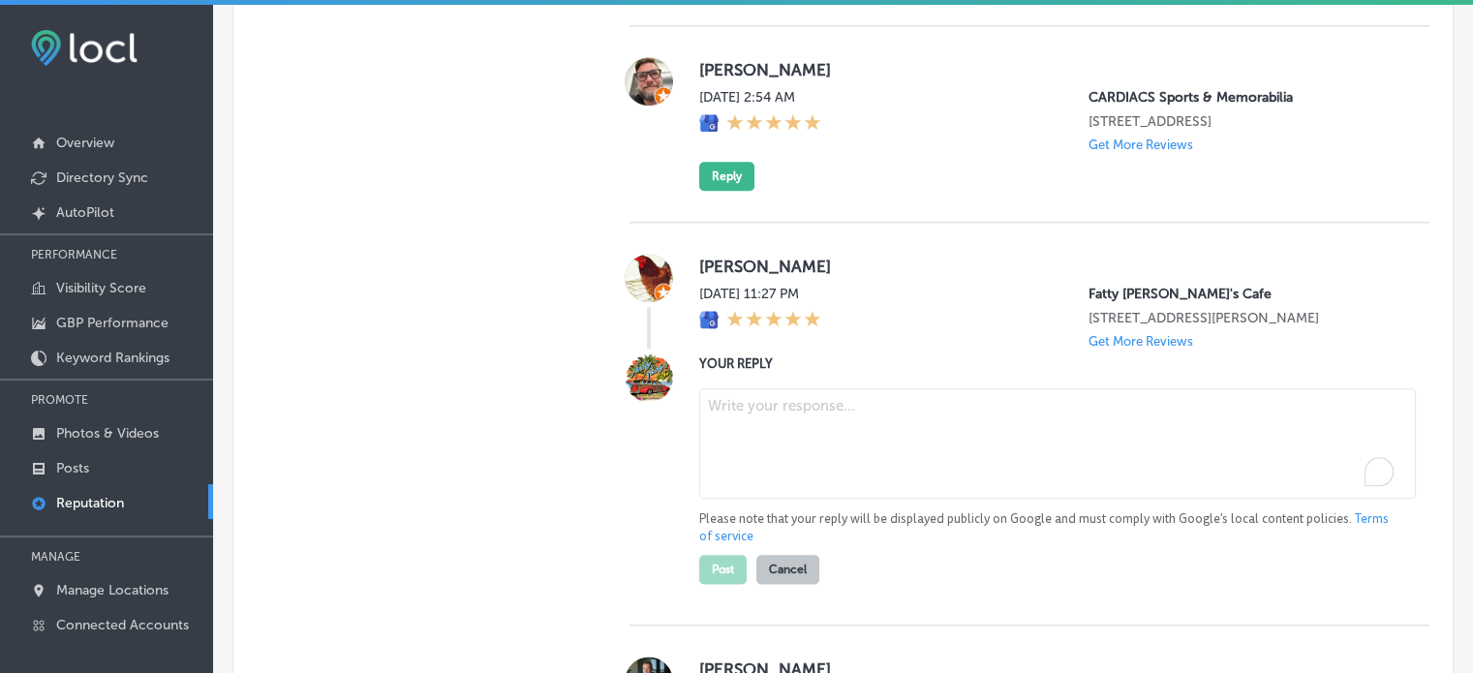
click at [816, 480] on textarea "To enrich screen reader interactions, please activate Accessibility in Grammarl…" at bounding box center [1057, 443] width 717 height 110
paste textarea "Thank you for the five-star review, Chris! We’re so glad you had a great experi…"
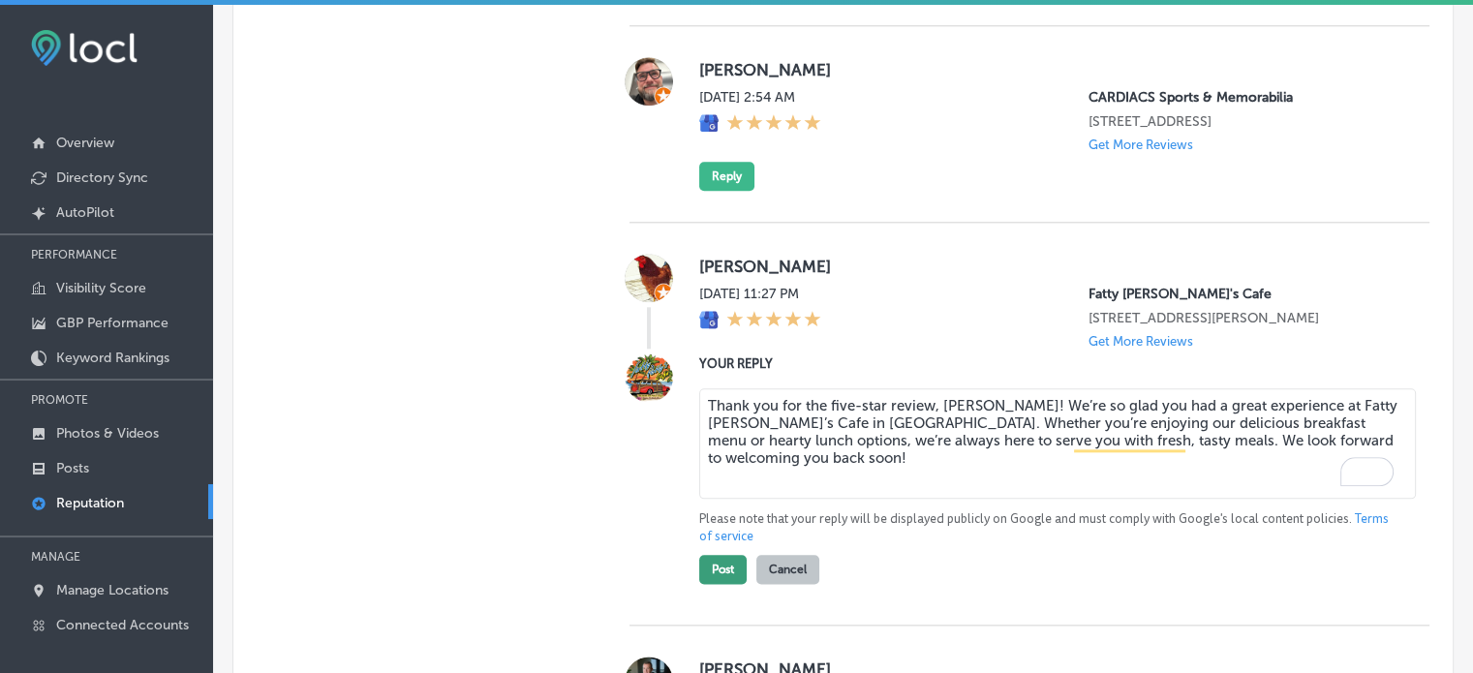
type textarea "Thank you for the five-star review, Chris! We’re so glad you had a great experi…"
click at [709, 584] on button "Post" at bounding box center [722, 569] width 47 height 29
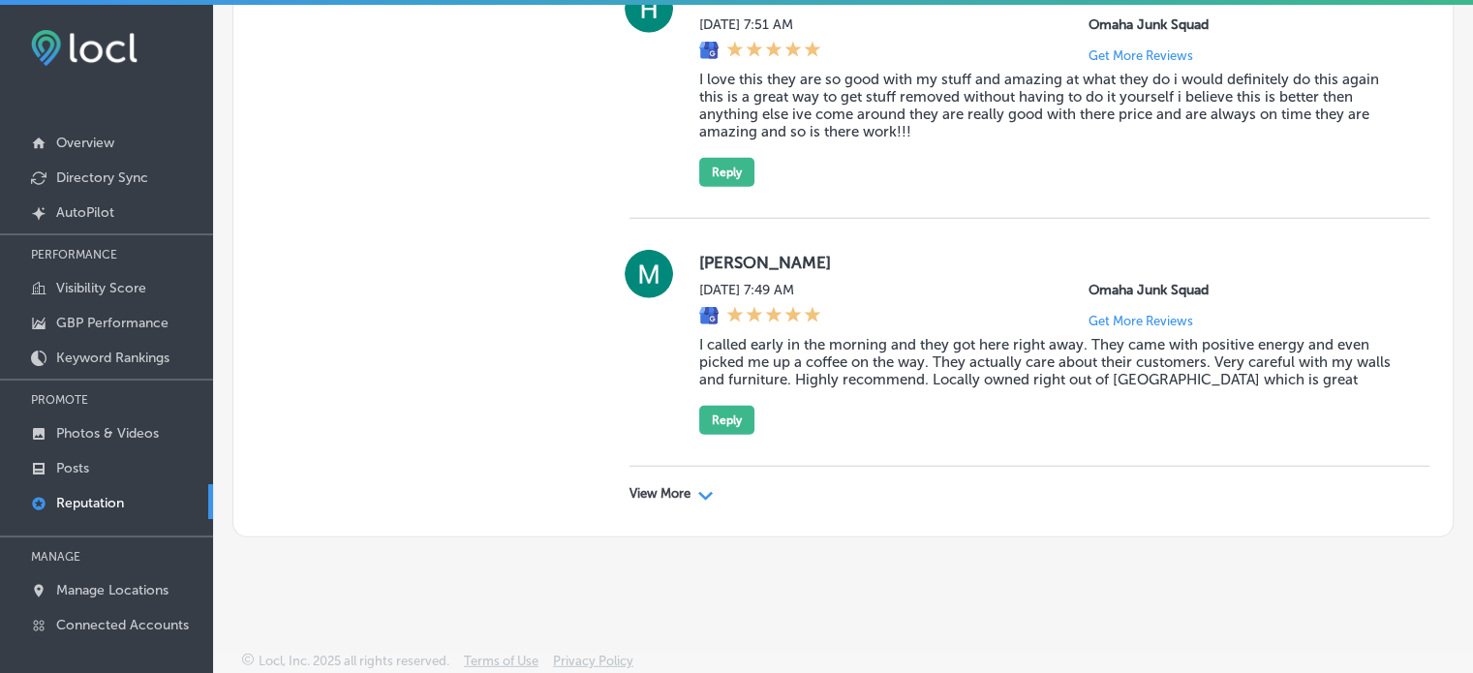
scroll to position [4, 0]
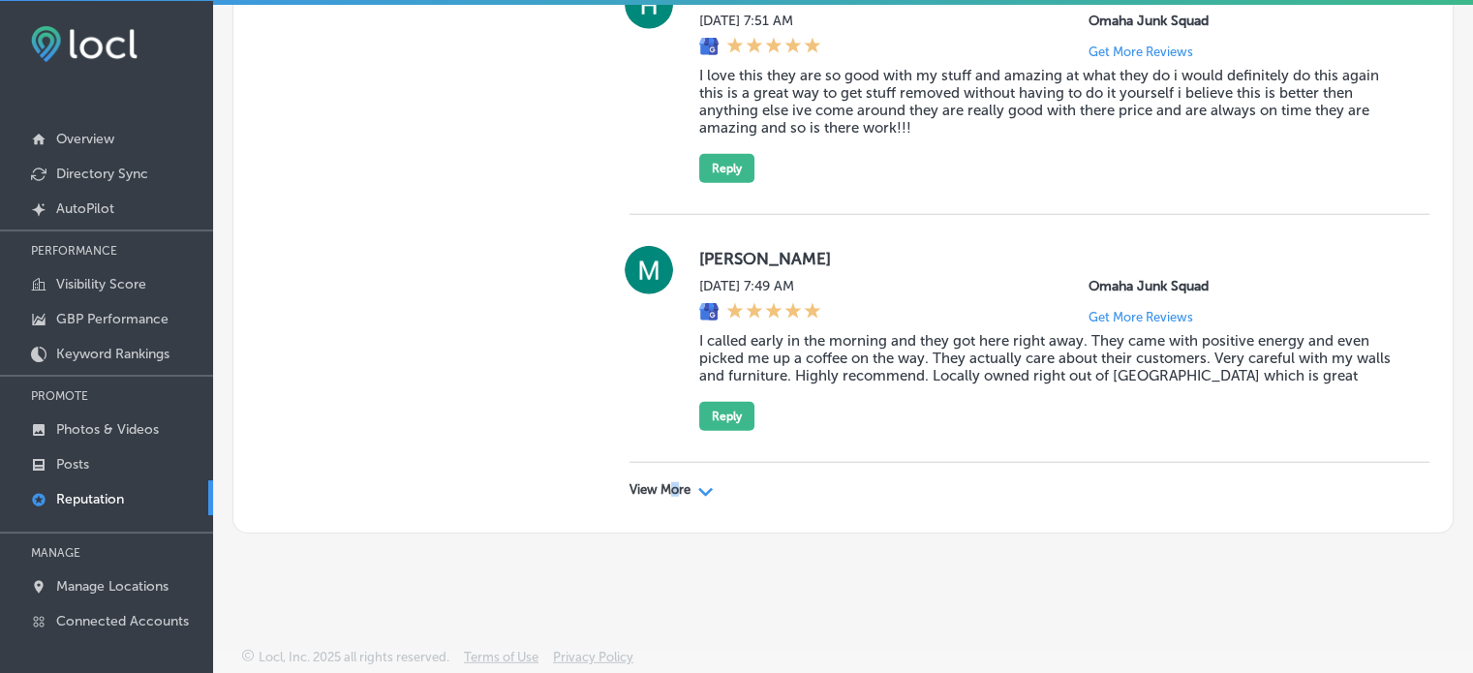
drag, startPoint x: 666, startPoint y: 478, endPoint x: 676, endPoint y: 497, distance: 20.8
click at [676, 497] on div "View More Path Created with Sketch." at bounding box center [1029, 490] width 800 height 54
click at [679, 487] on p "View More" at bounding box center [659, 489] width 61 height 15
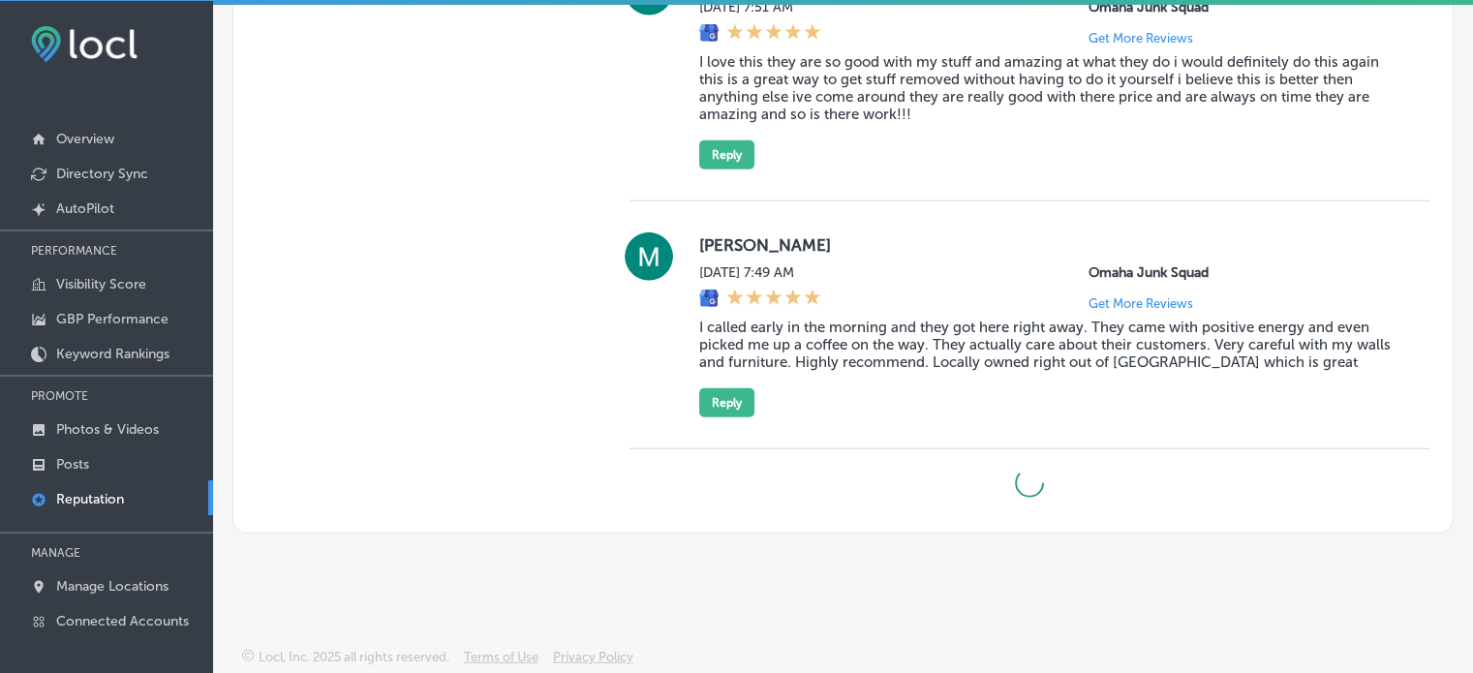
type textarea "x"
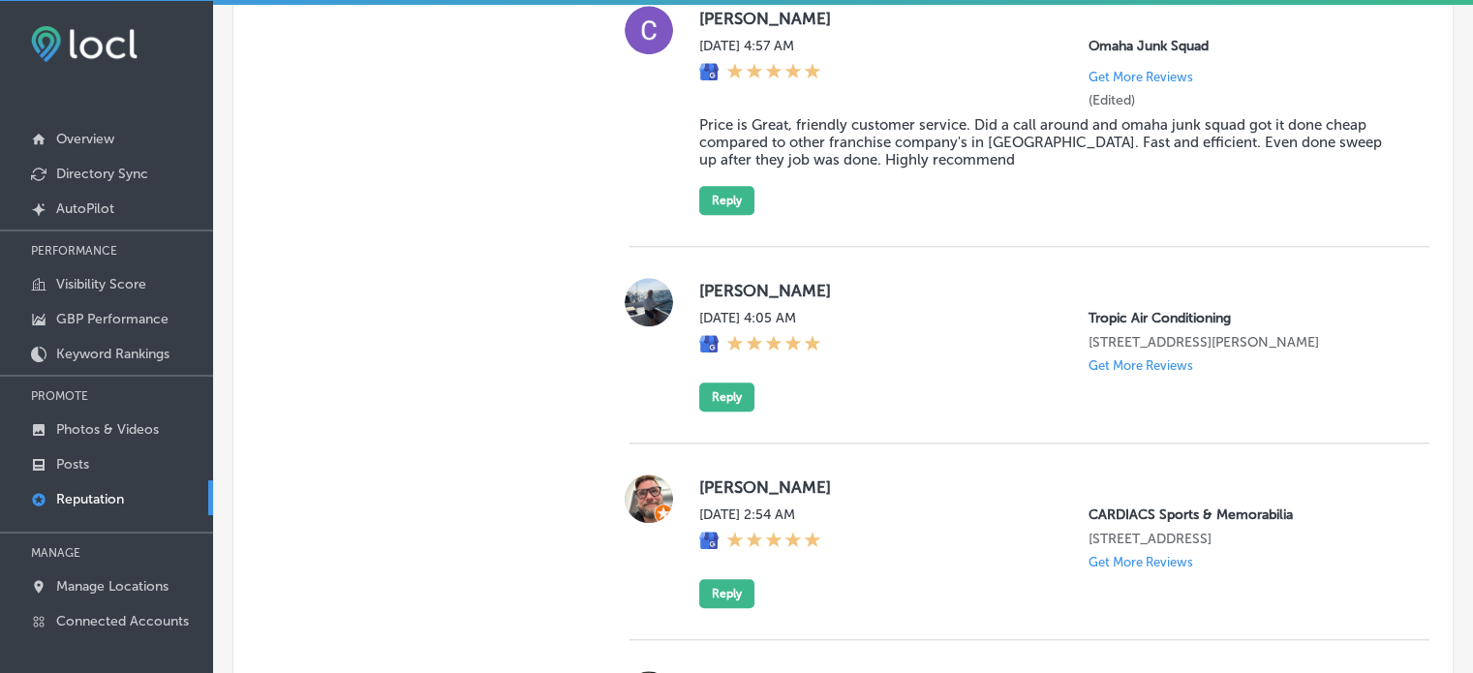
scroll to position [1336, 0]
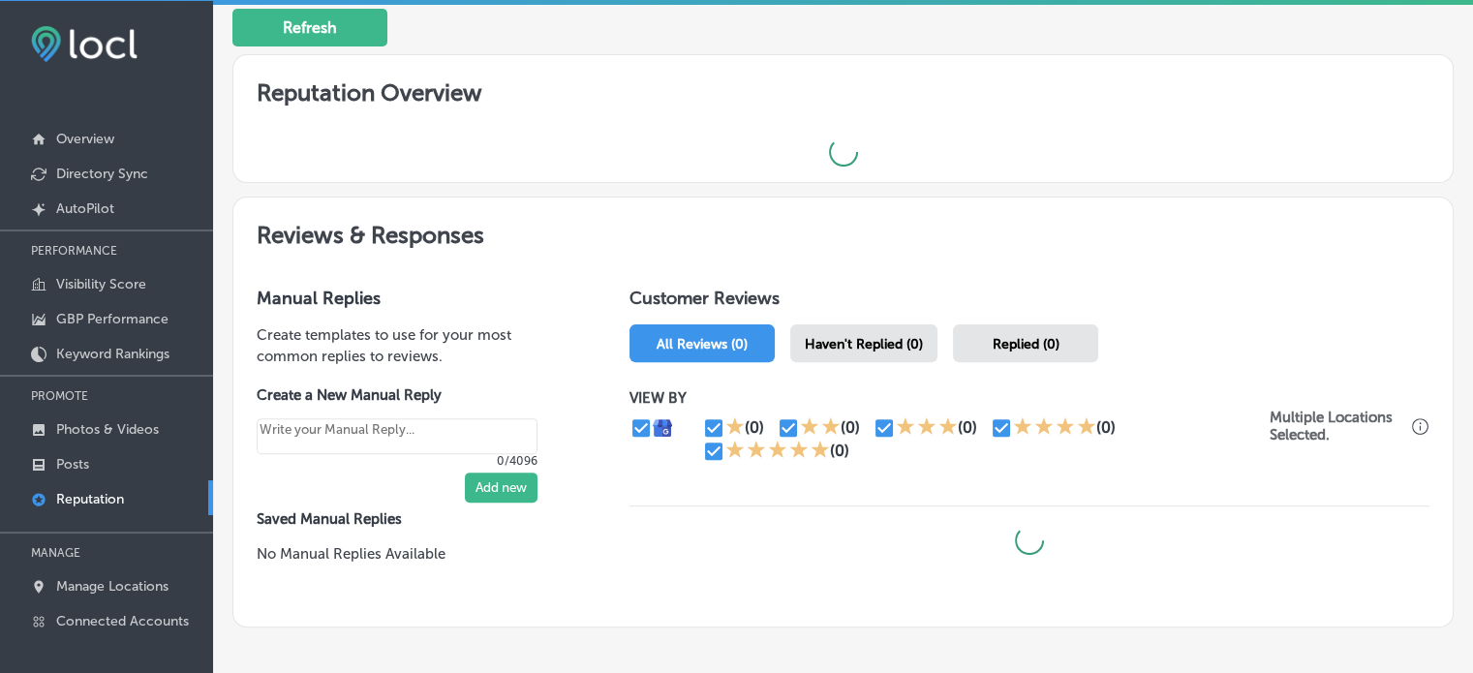
scroll to position [569, 0]
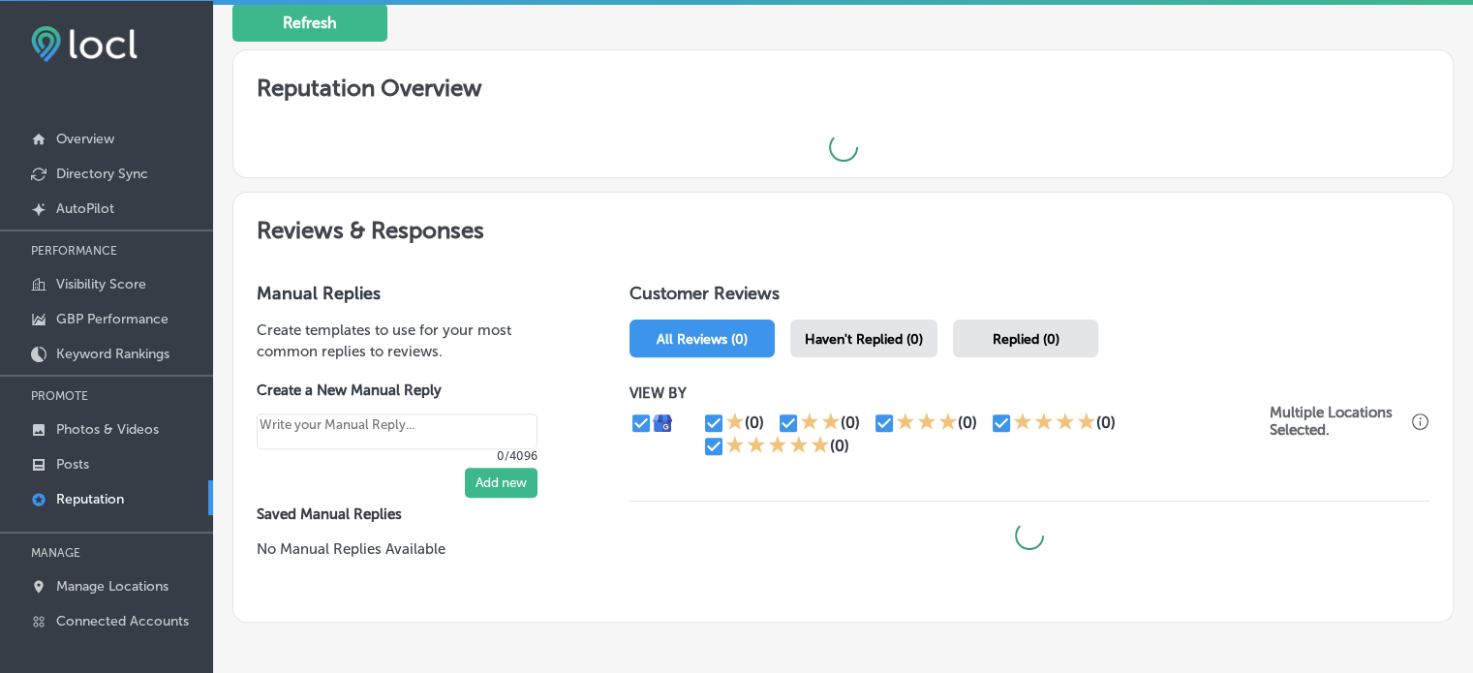
click at [848, 346] on div "Haven't Replied (0)" at bounding box center [863, 339] width 147 height 38
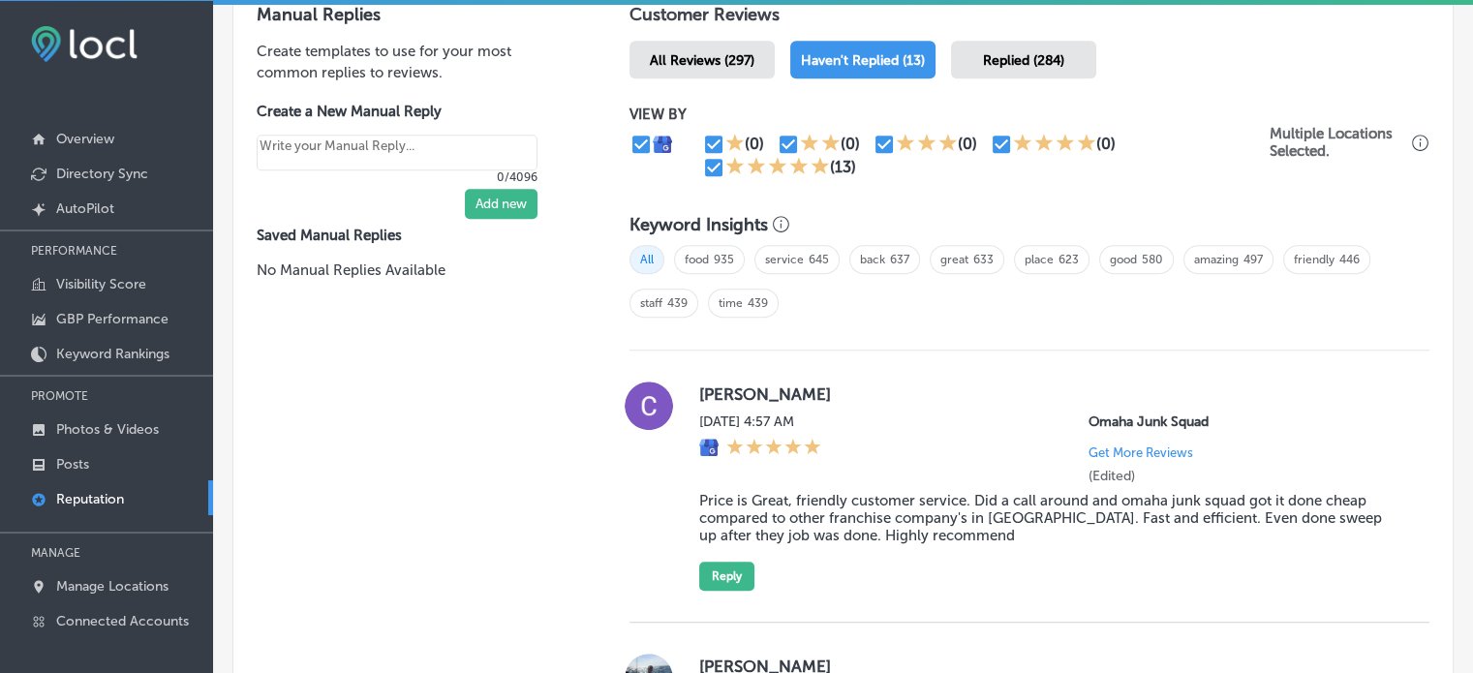
scroll to position [1159, 0]
click at [987, 53] on span "Replied (284)" at bounding box center [1023, 61] width 81 height 16
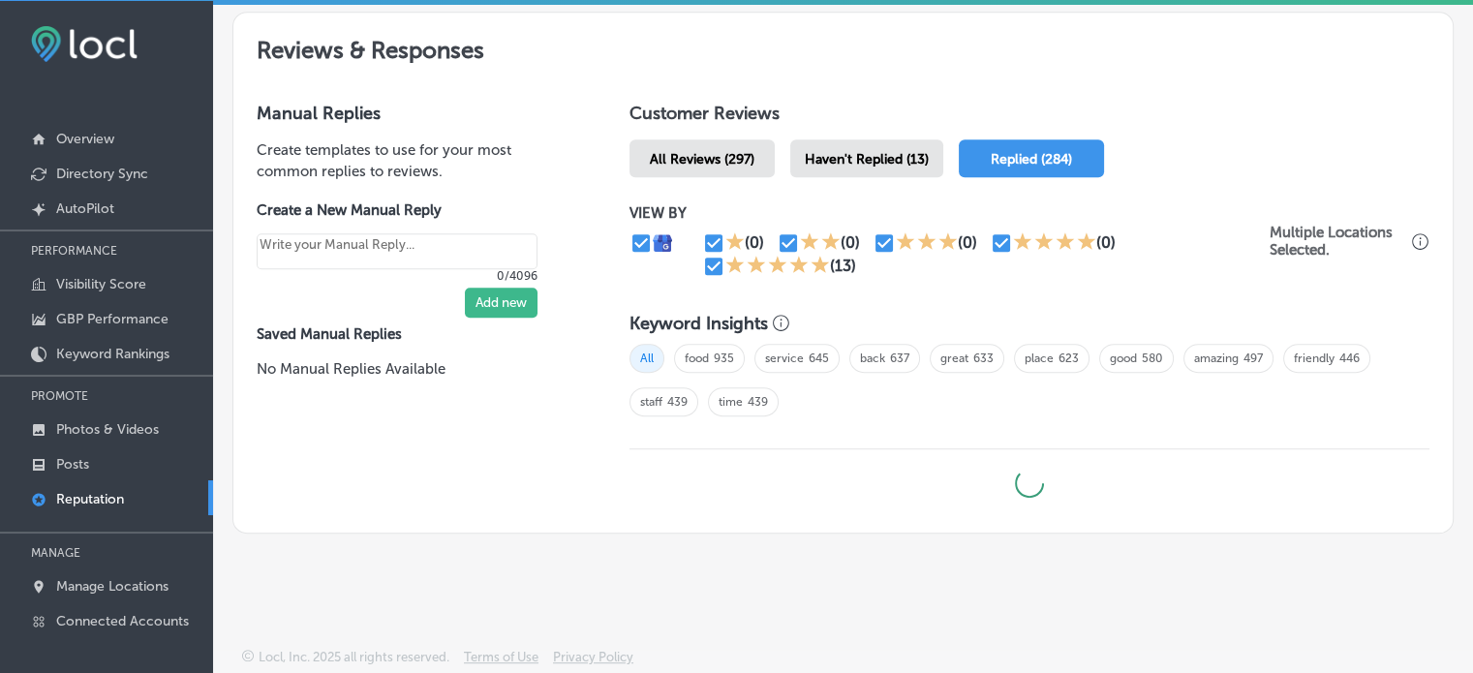
scroll to position [1057, 0]
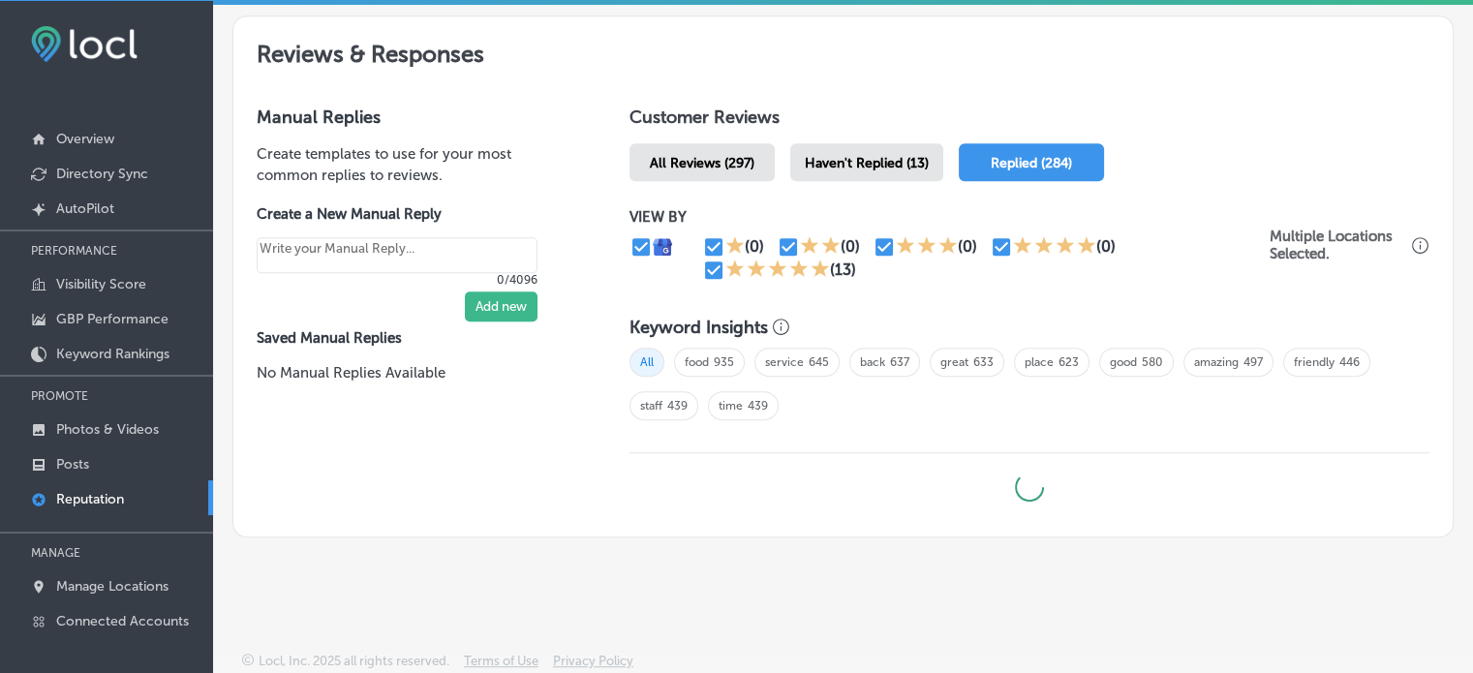
type textarea "x"
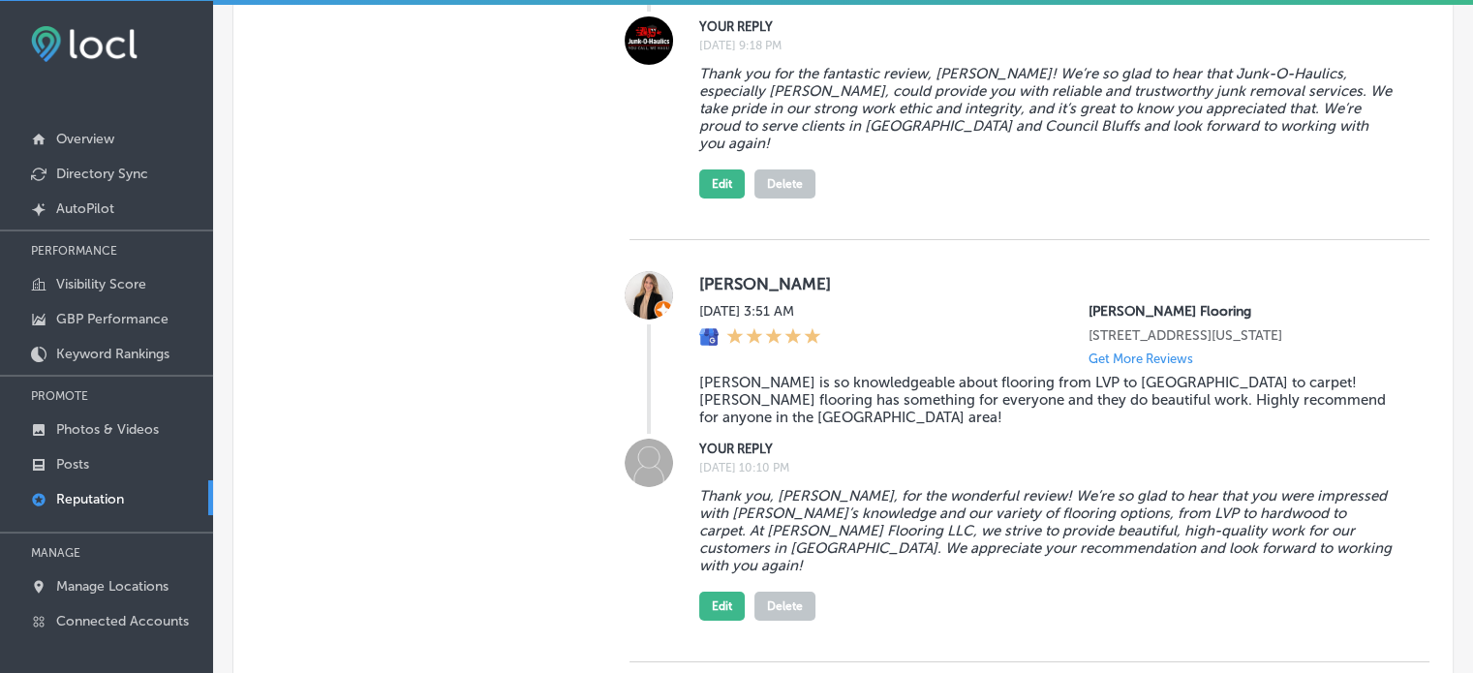
scroll to position [6632, 0]
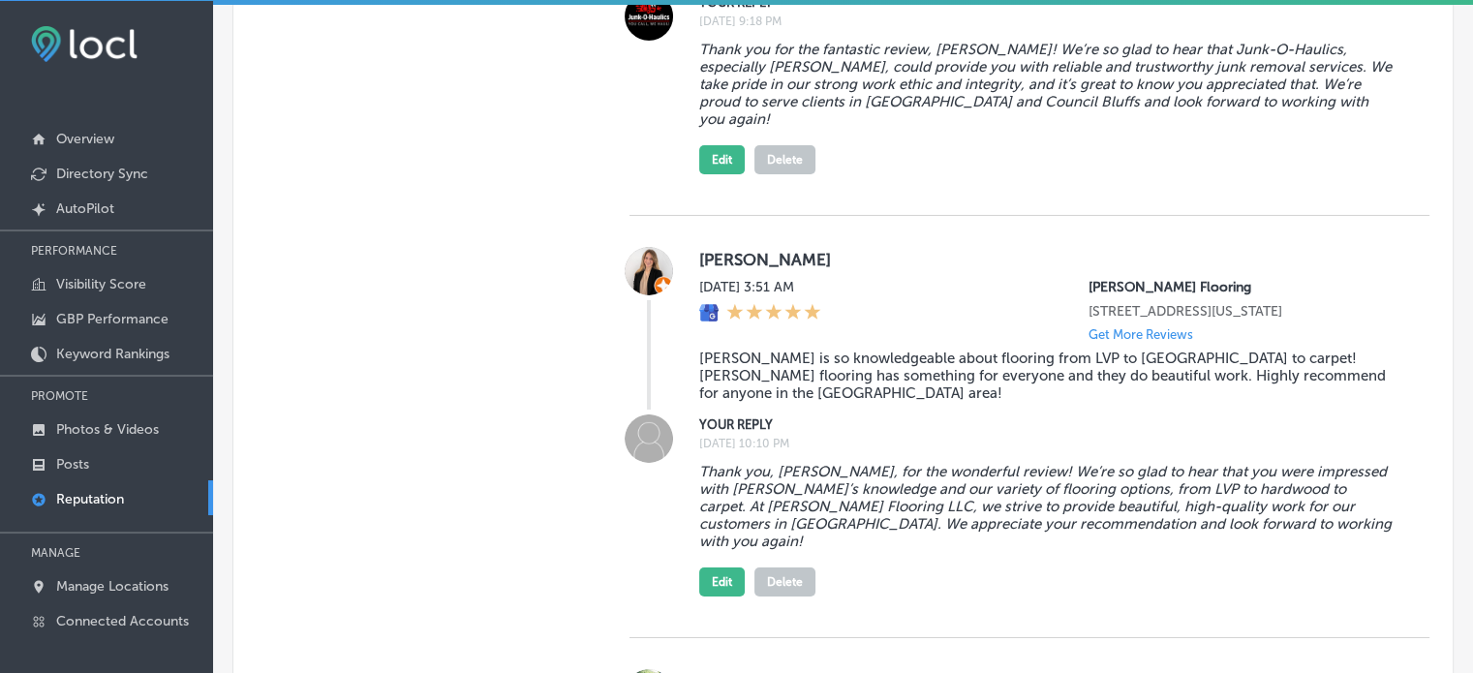
click at [87, 46] on img at bounding box center [84, 44] width 107 height 36
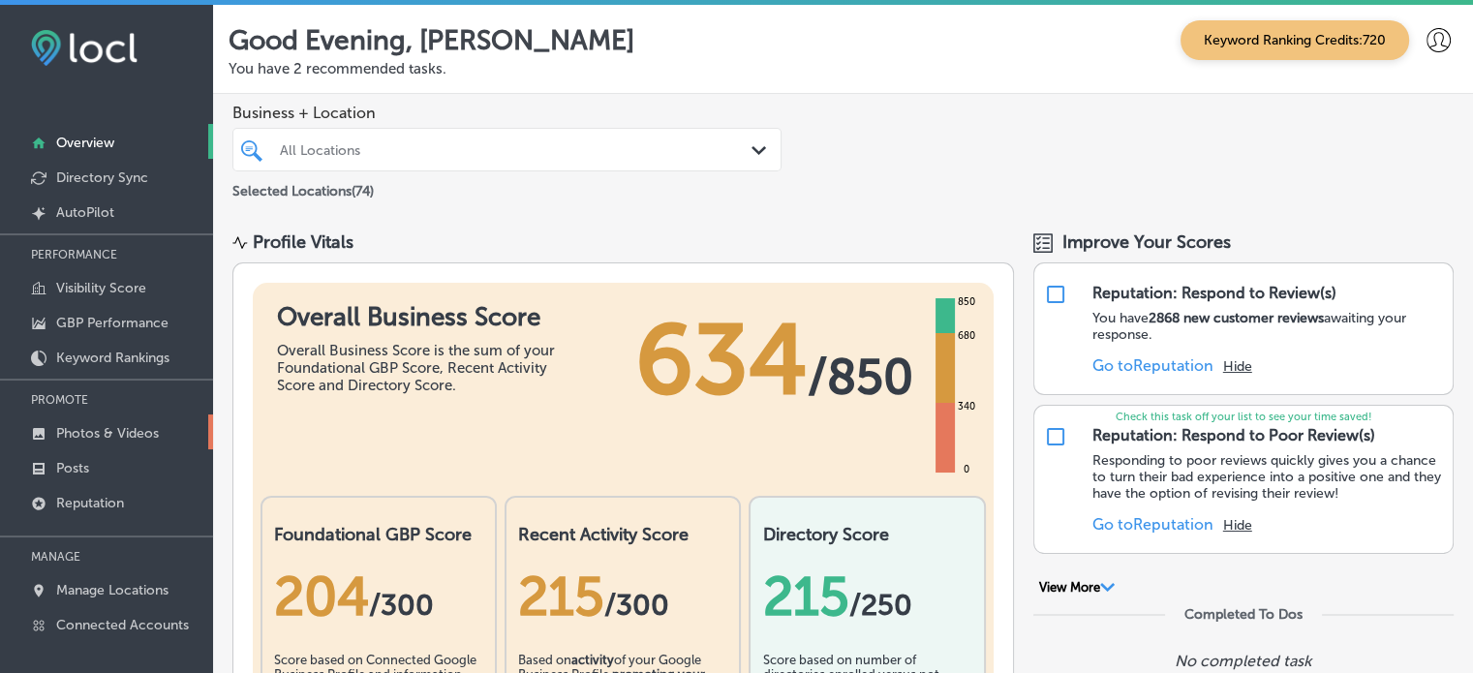
click at [93, 432] on p "Photos & Videos" at bounding box center [107, 433] width 103 height 16
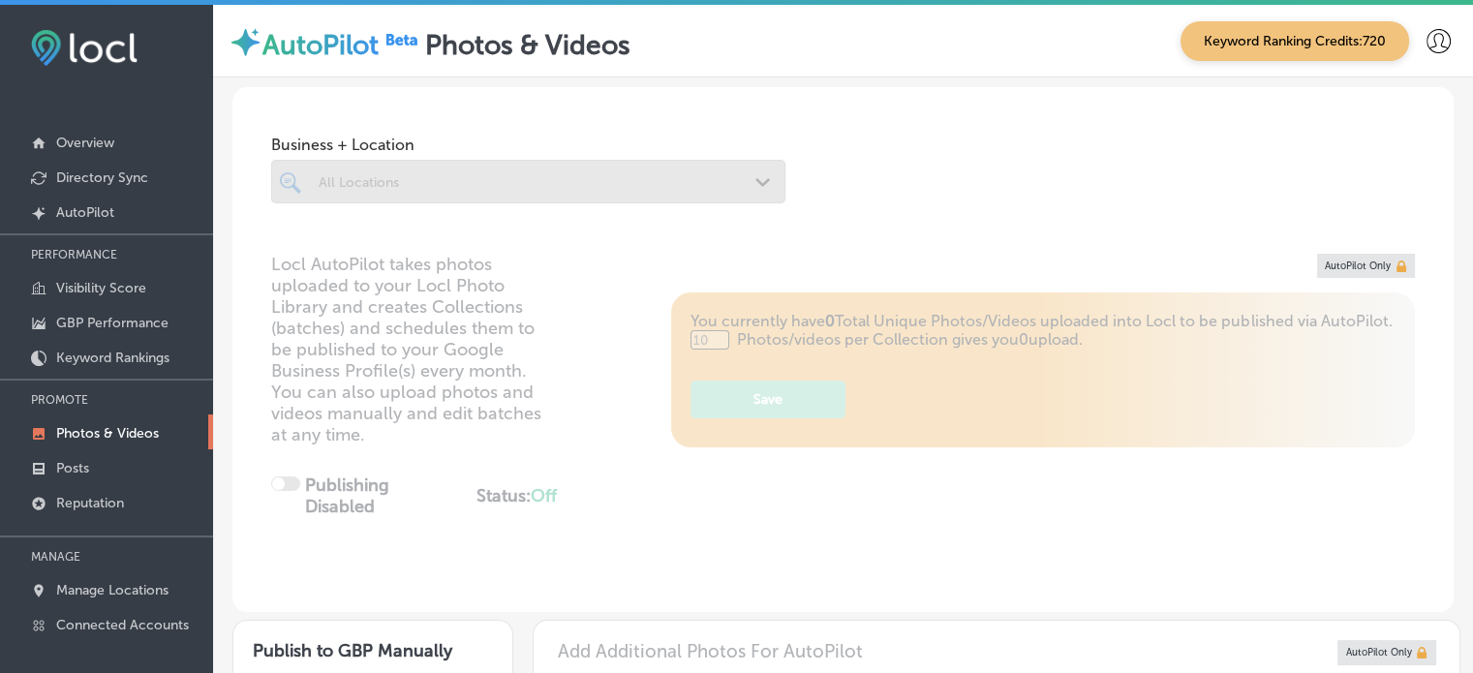
click at [93, 432] on p "Photos & Videos" at bounding box center [107, 433] width 103 height 16
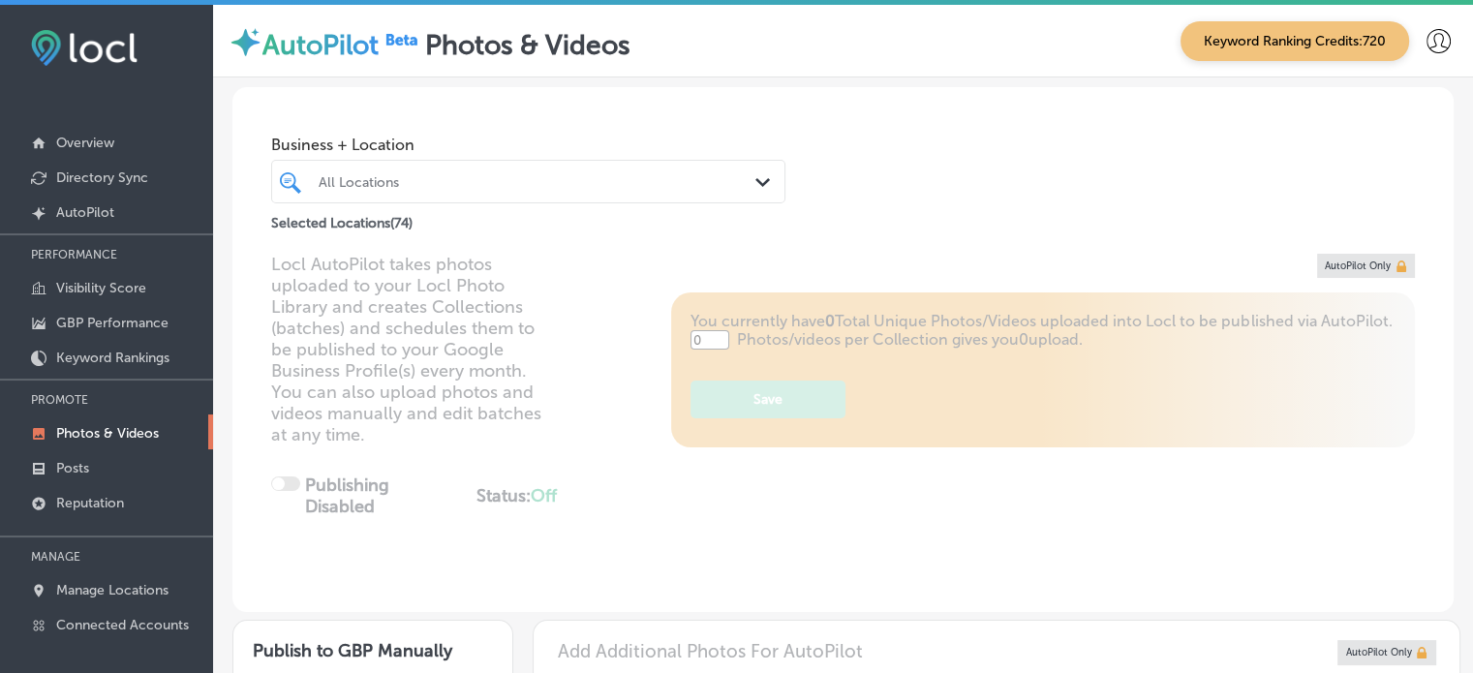
type input "5"
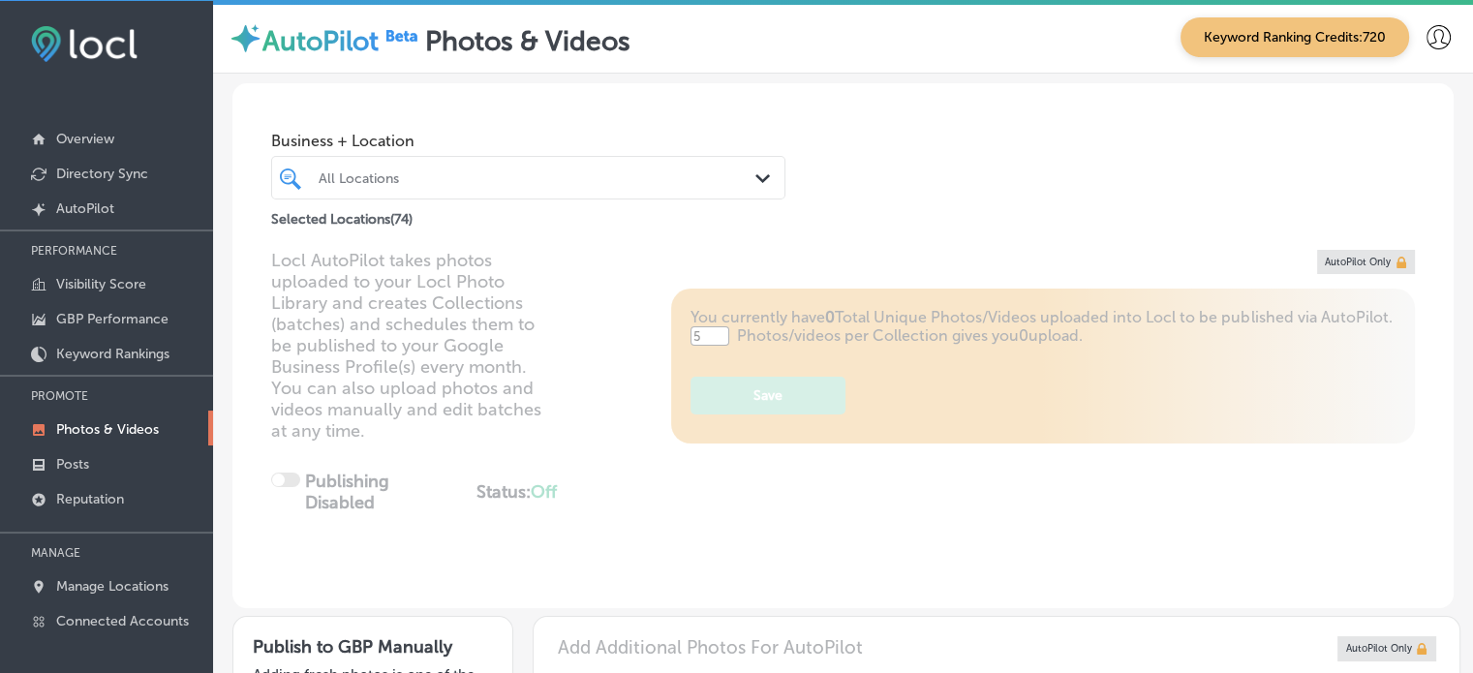
scroll to position [132, 0]
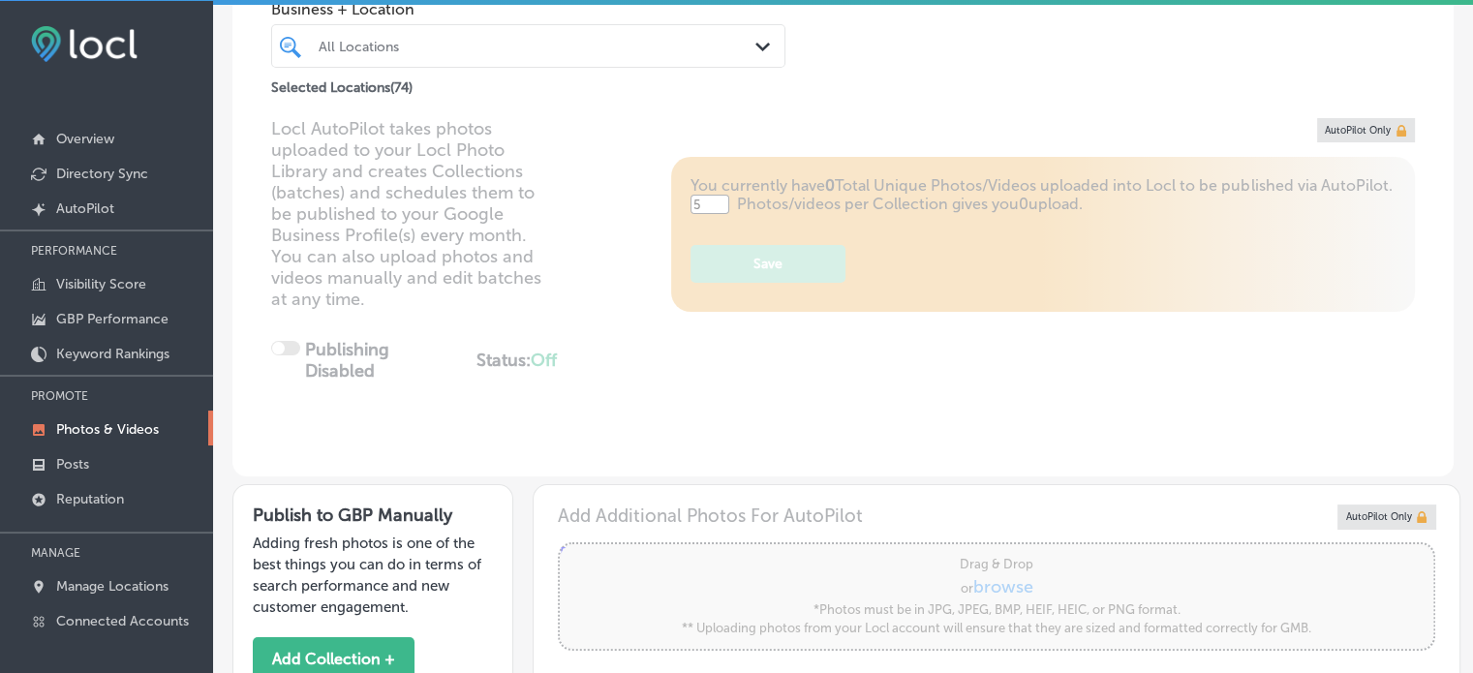
click at [503, 44] on div "All Locations" at bounding box center [538, 46] width 439 height 16
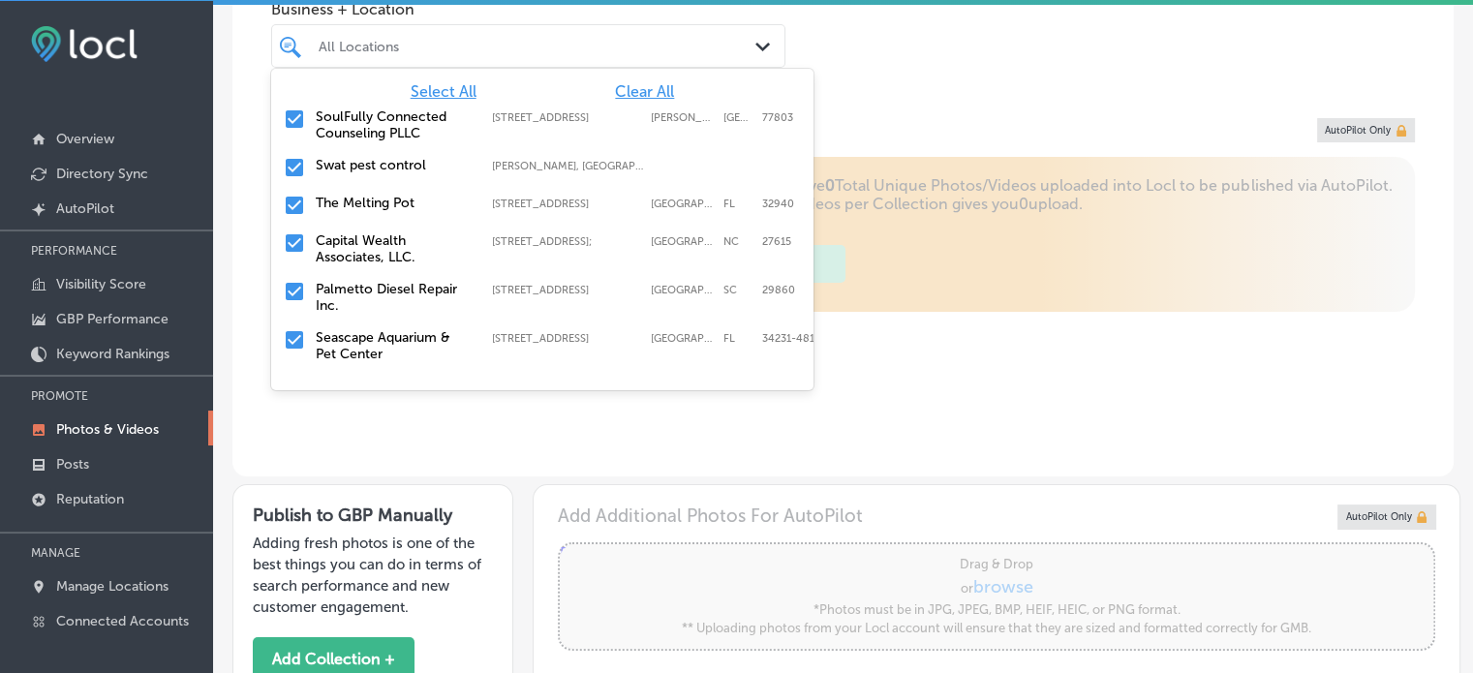
click at [643, 100] on span "Clear All" at bounding box center [644, 91] width 59 height 18
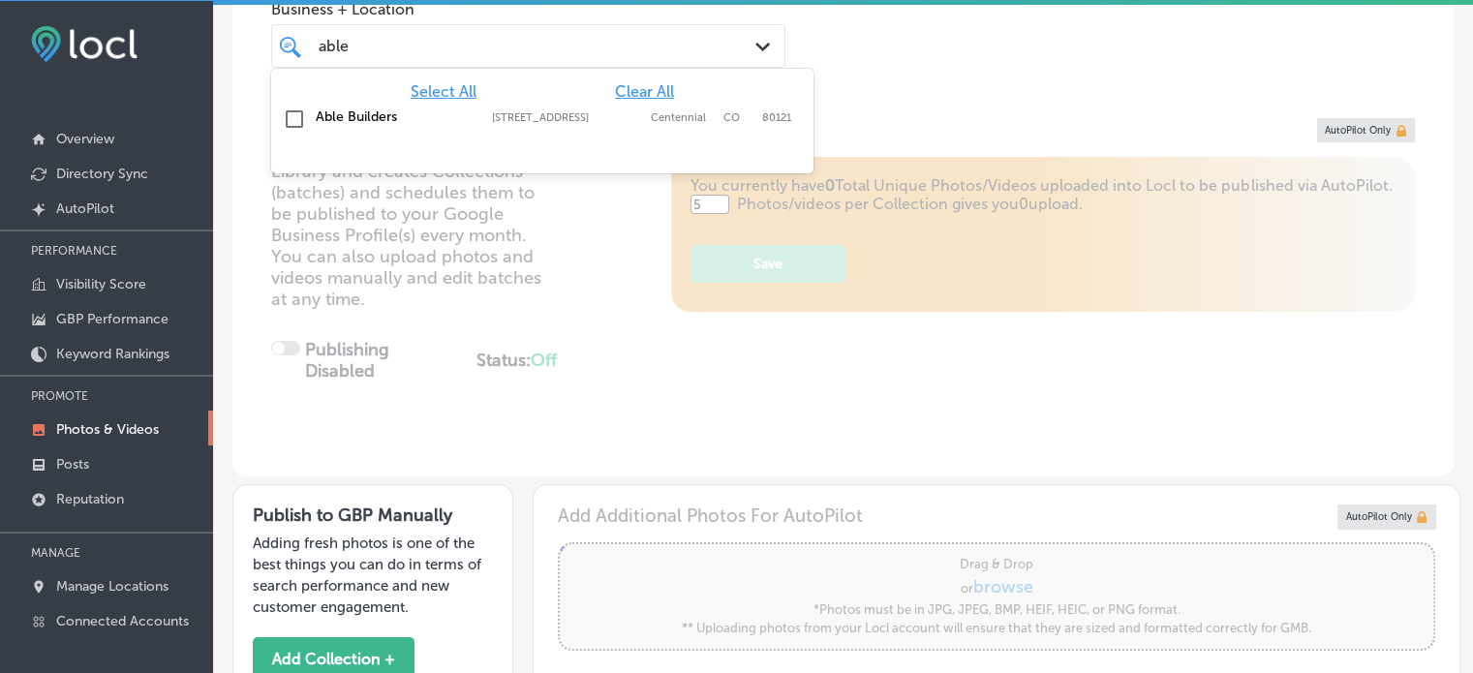
click at [299, 117] on input "checkbox" at bounding box center [294, 118] width 23 height 23
type input "able"
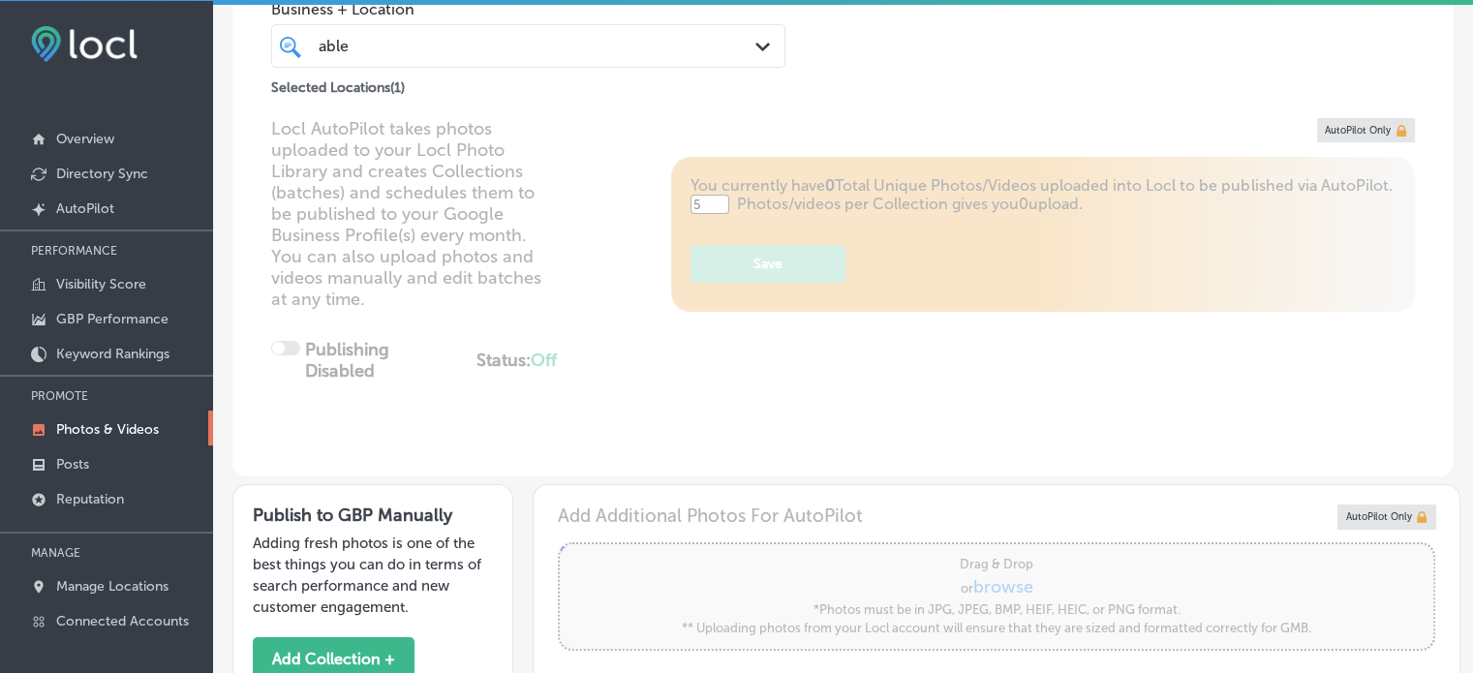
click at [882, 141] on div "Locl AutoPilot takes photos uploaded to your Locl Photo Library and creates Col…" at bounding box center [842, 297] width 1221 height 358
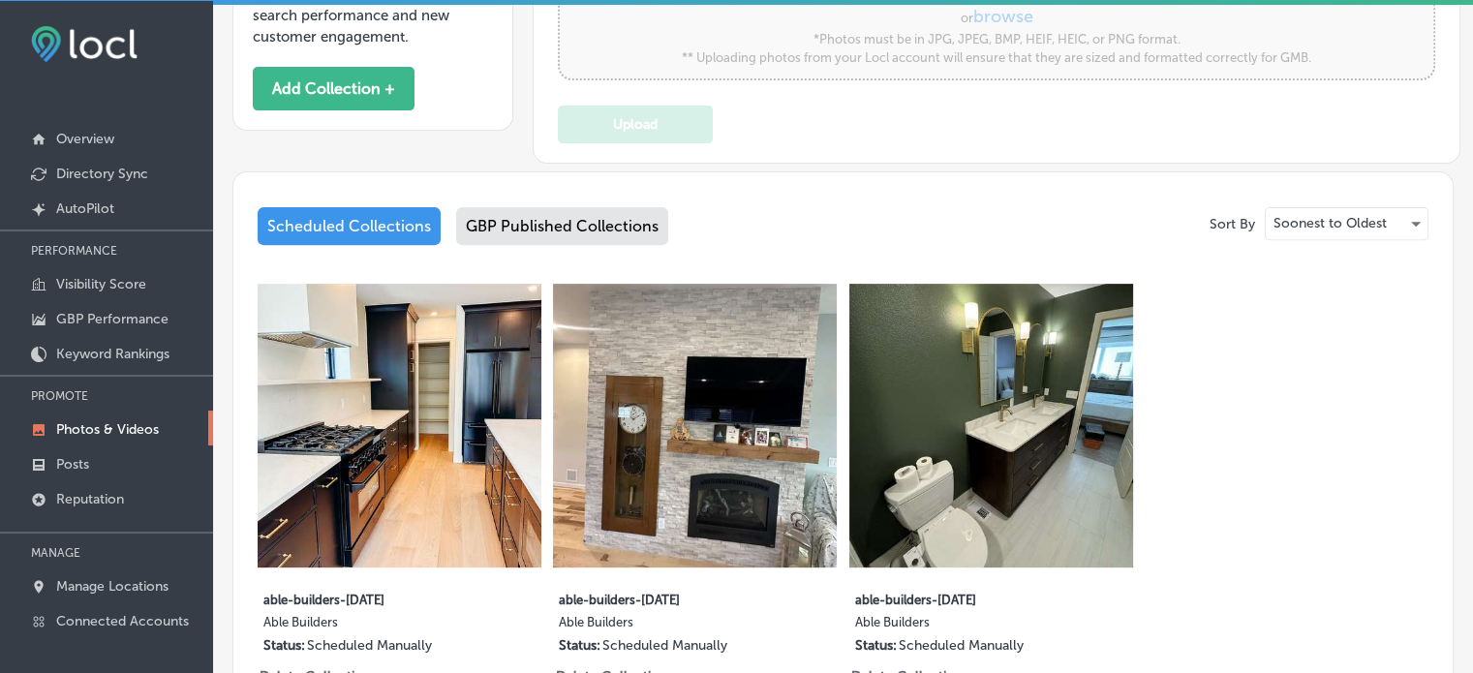
scroll to position [895, 0]
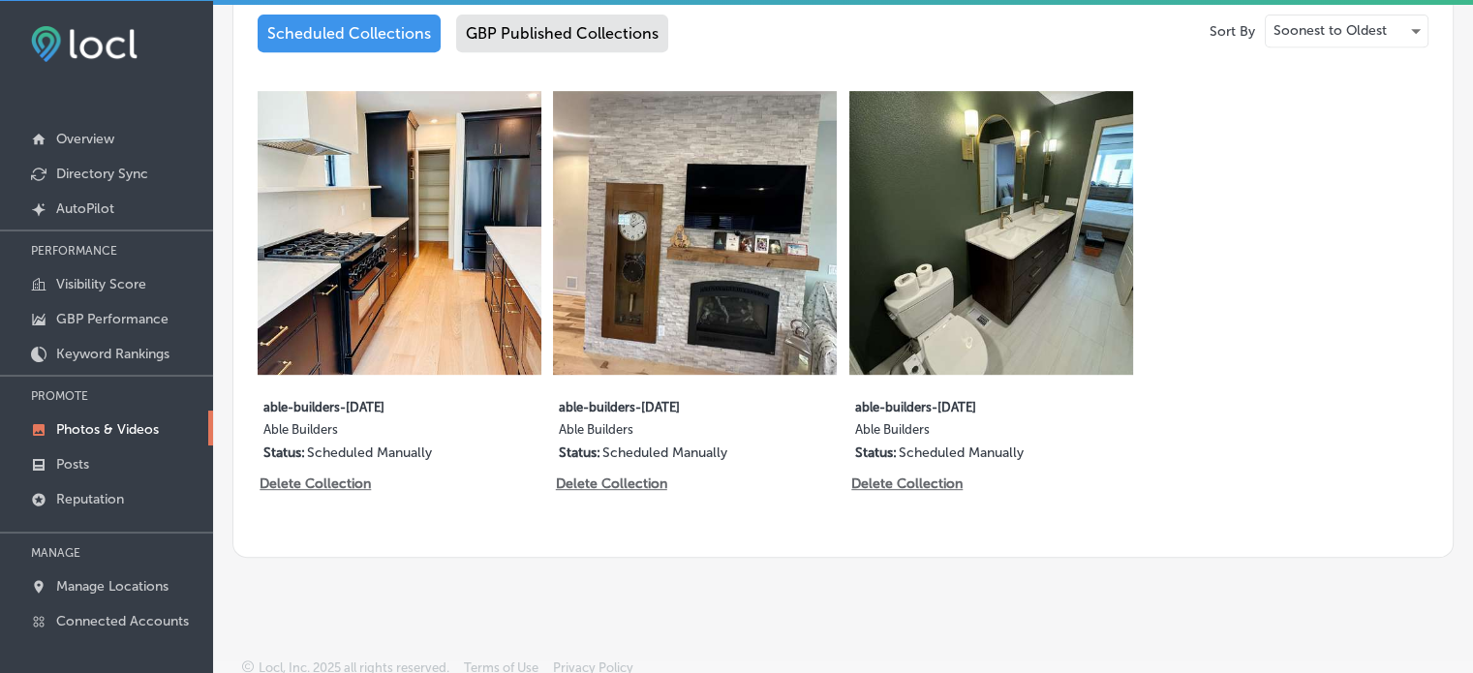
click at [512, 20] on div "GBP Published Collections" at bounding box center [562, 34] width 212 height 38
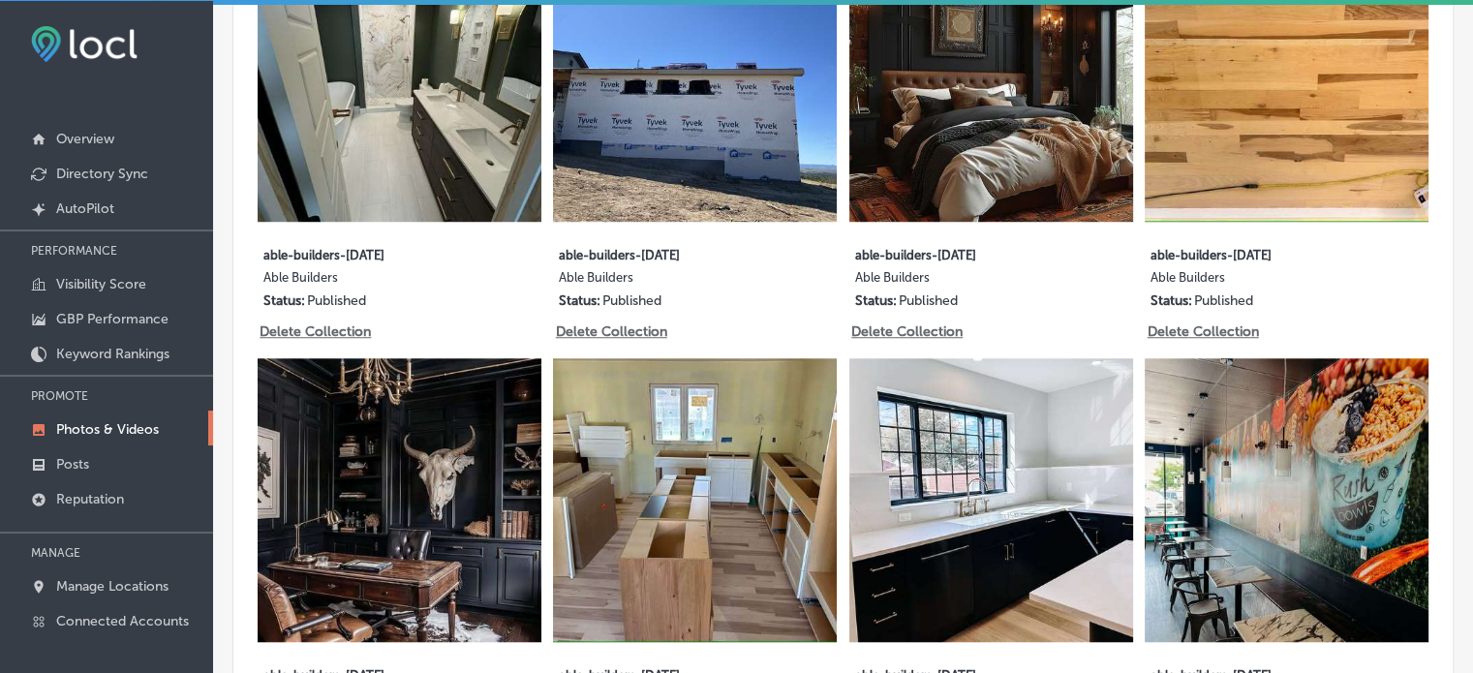
scroll to position [1072, 0]
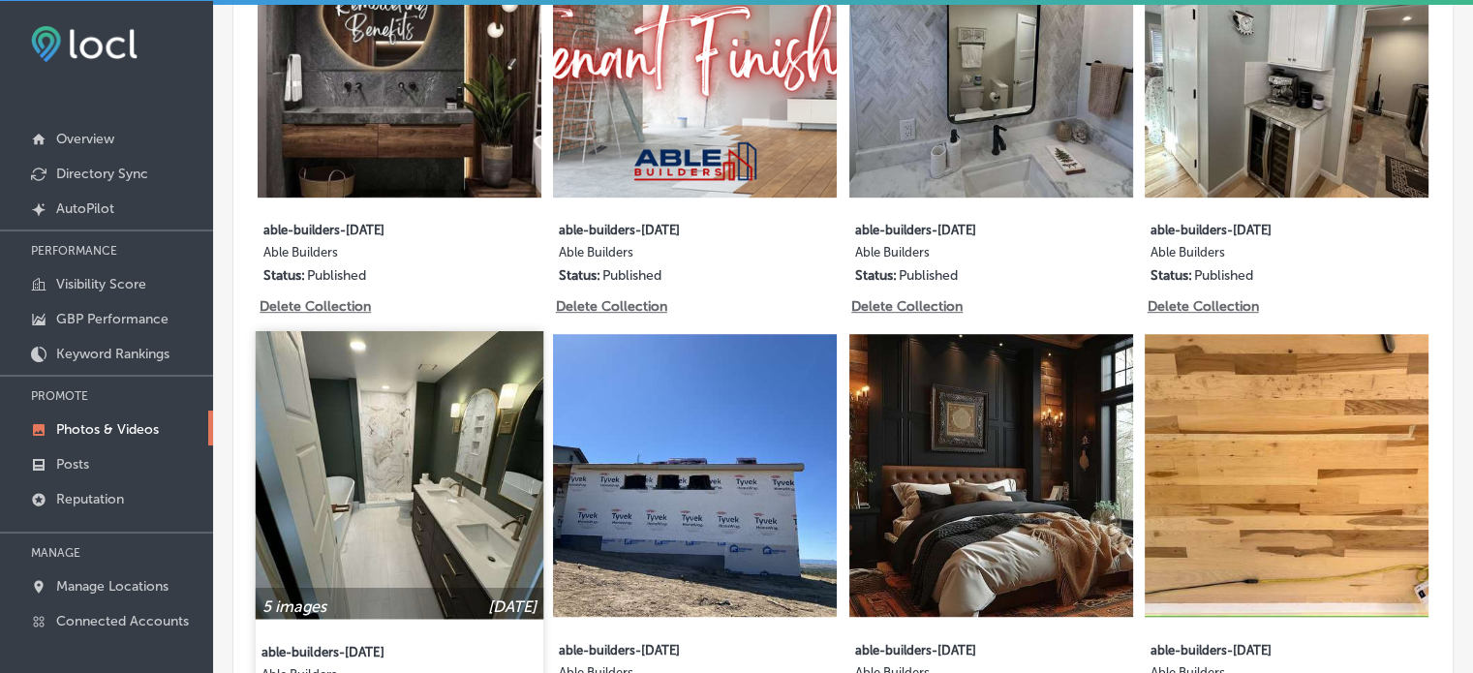
click at [415, 331] on img at bounding box center [400, 475] width 288 height 288
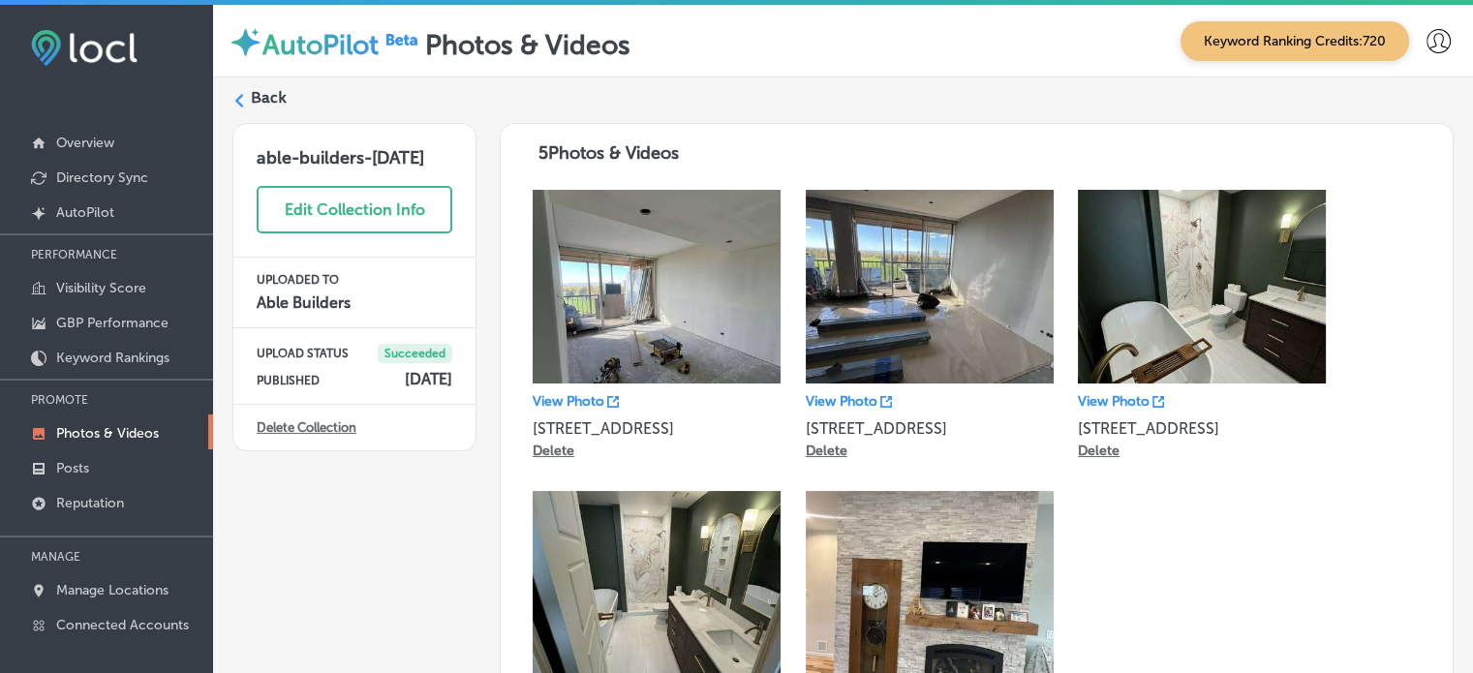
click at [257, 93] on label "Back" at bounding box center [269, 97] width 36 height 21
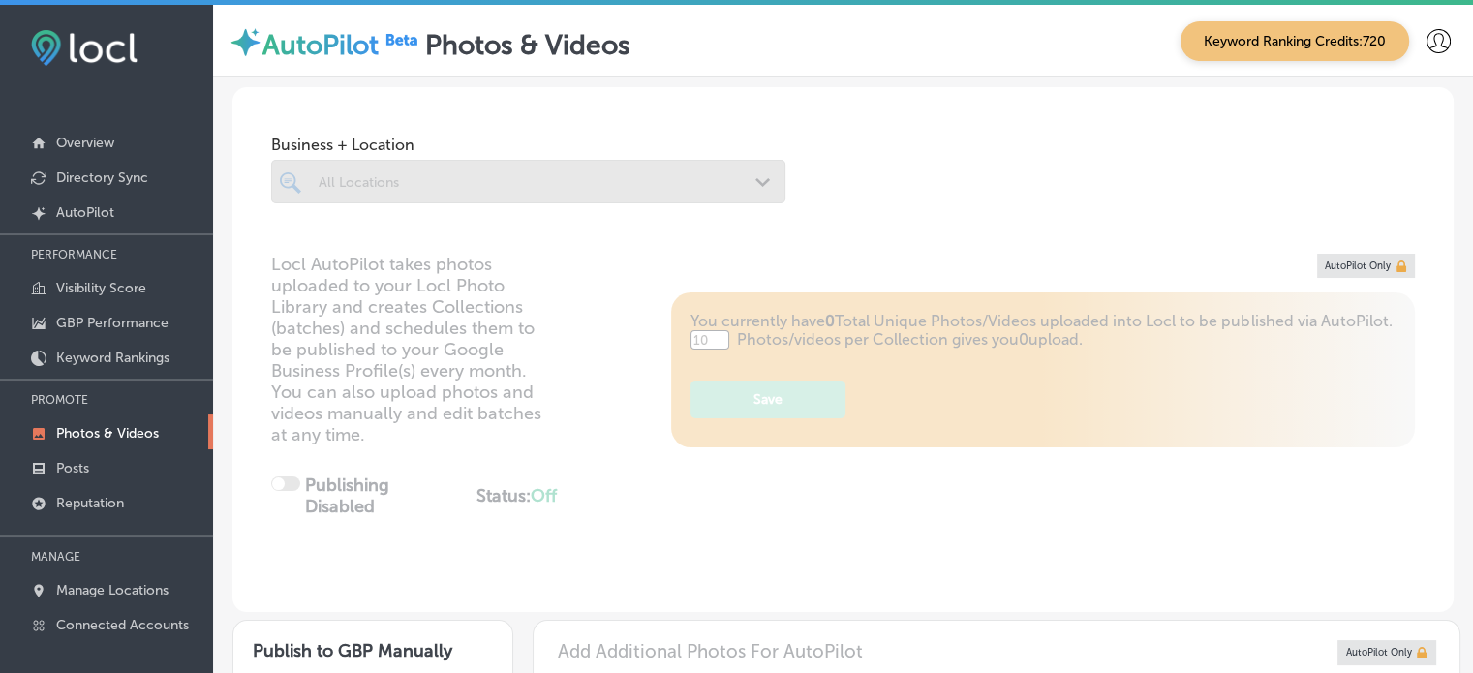
type input "5"
